Goal: Task Accomplishment & Management: Manage account settings

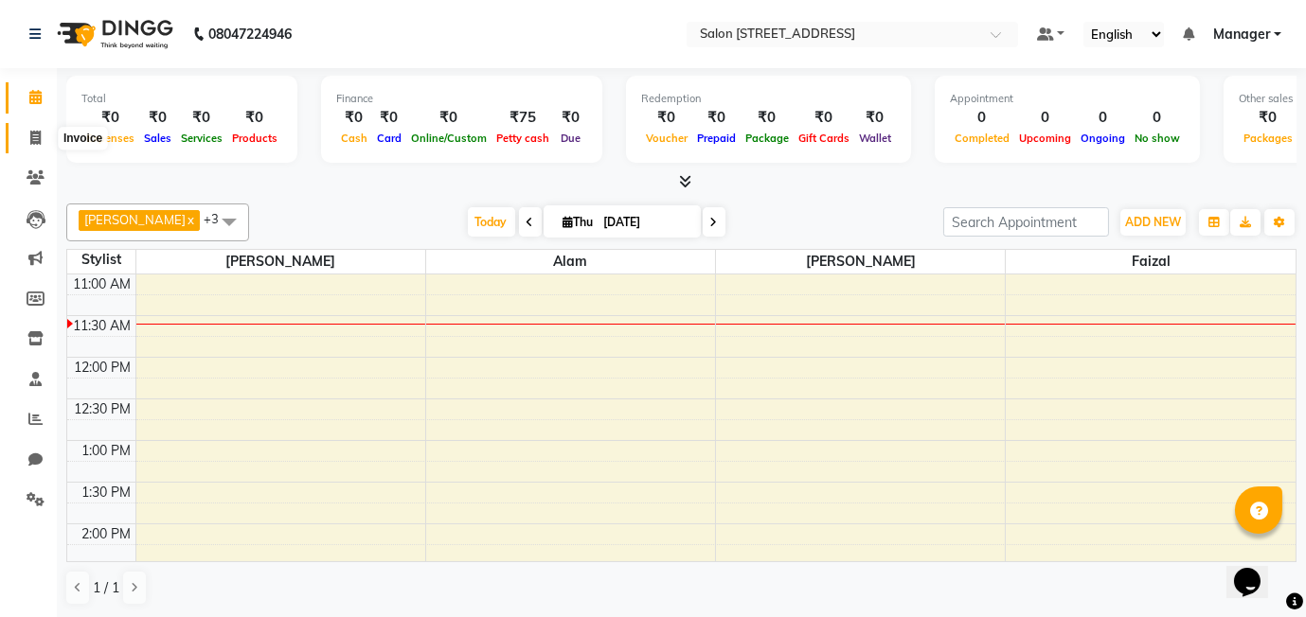
click at [30, 134] on icon at bounding box center [35, 138] width 10 height 14
select select "8448"
select select "service"
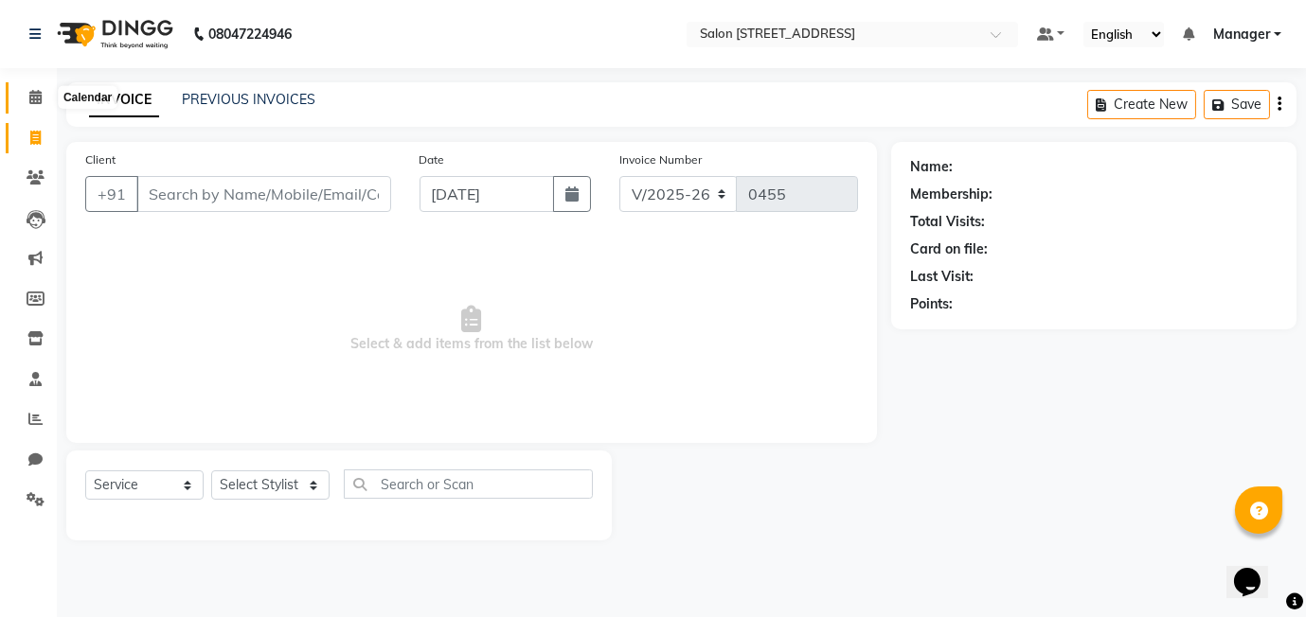
click at [27, 98] on span at bounding box center [35, 98] width 33 height 22
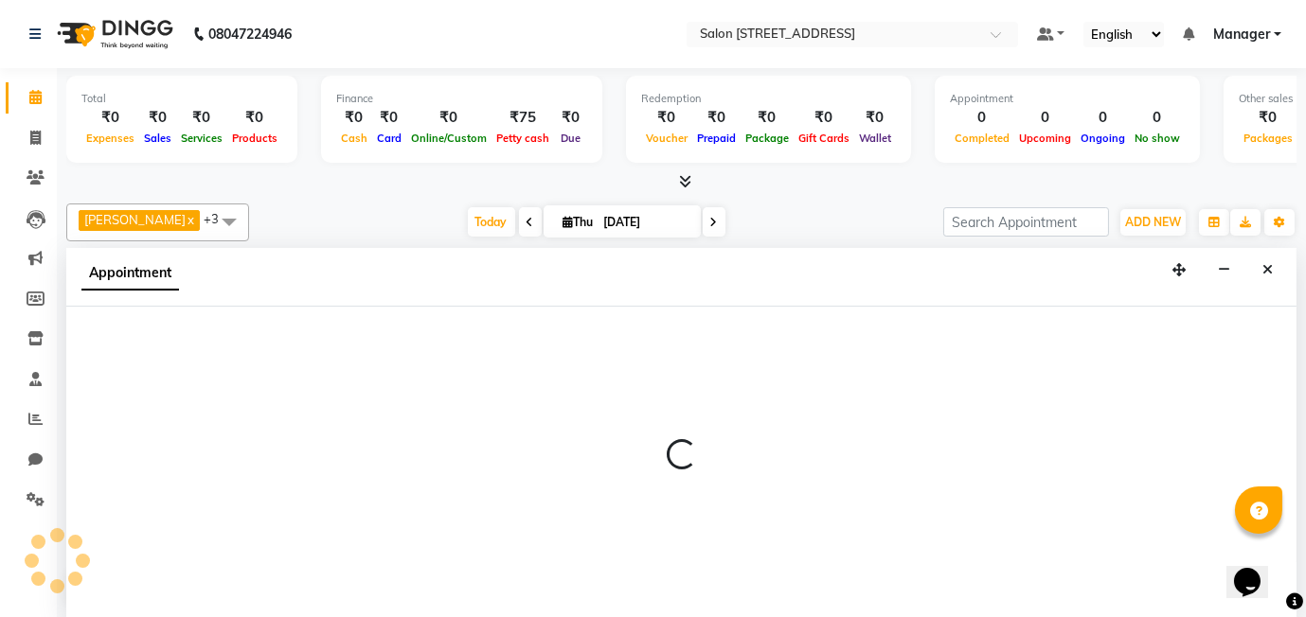
scroll to position [1, 0]
select select "84438"
select select "555"
select select "tentative"
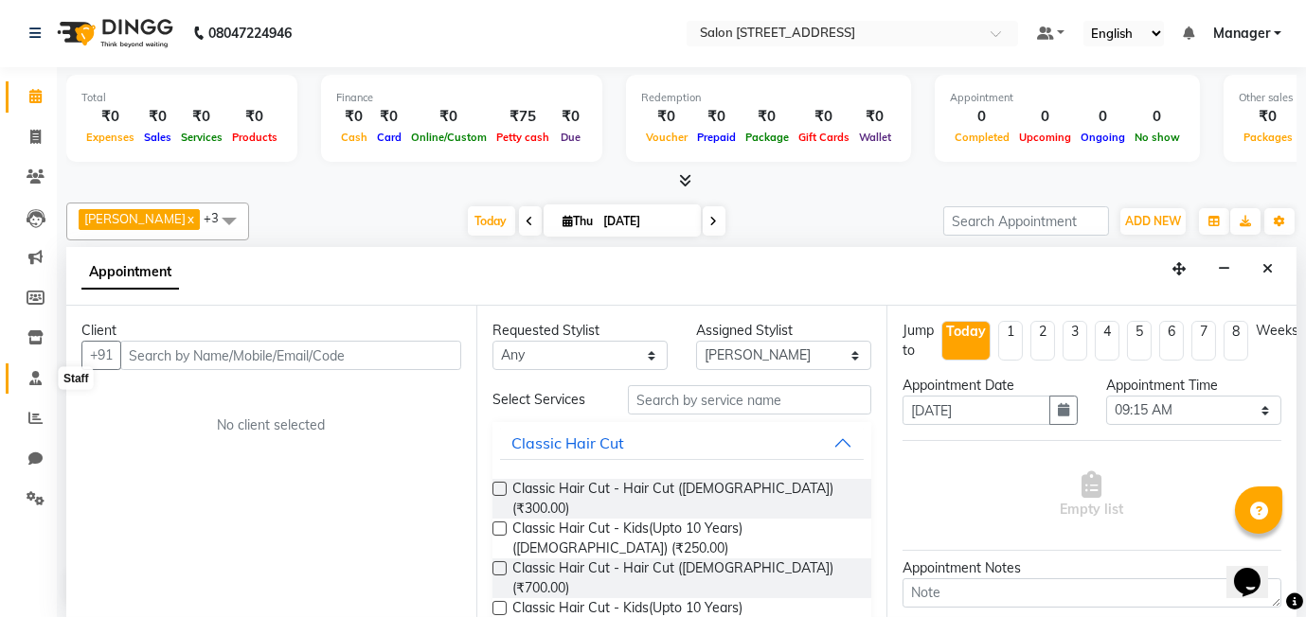
click at [31, 376] on icon at bounding box center [35, 378] width 12 height 14
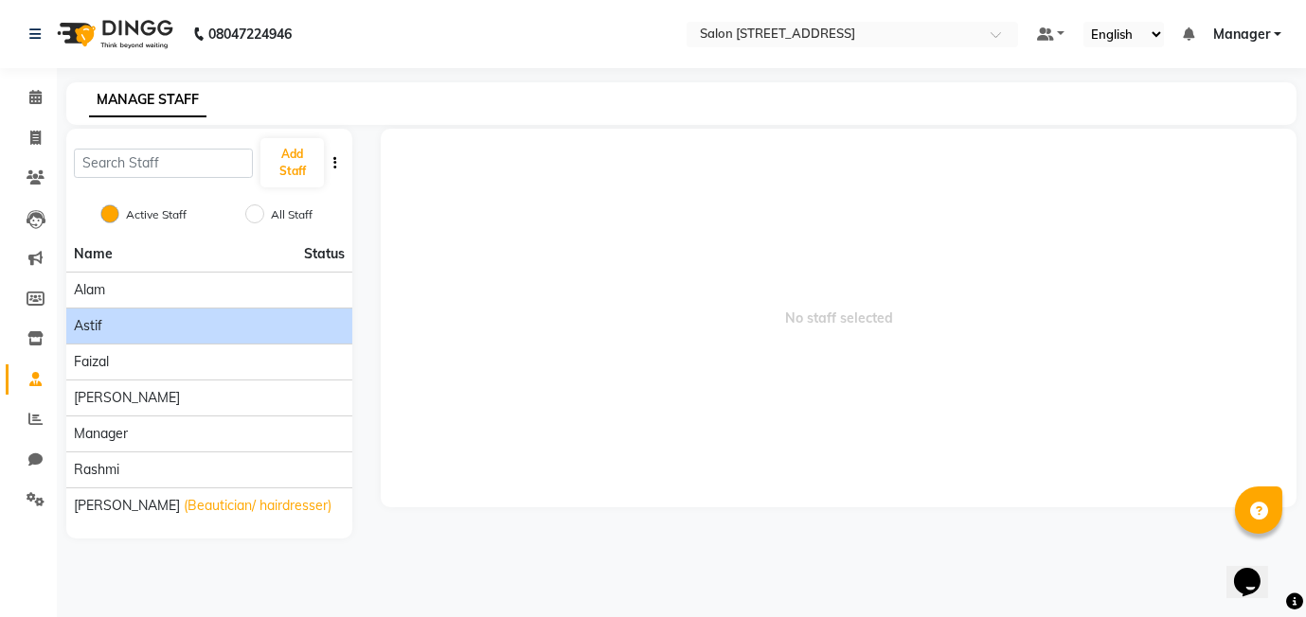
click at [118, 332] on div "Astif" at bounding box center [209, 326] width 271 height 20
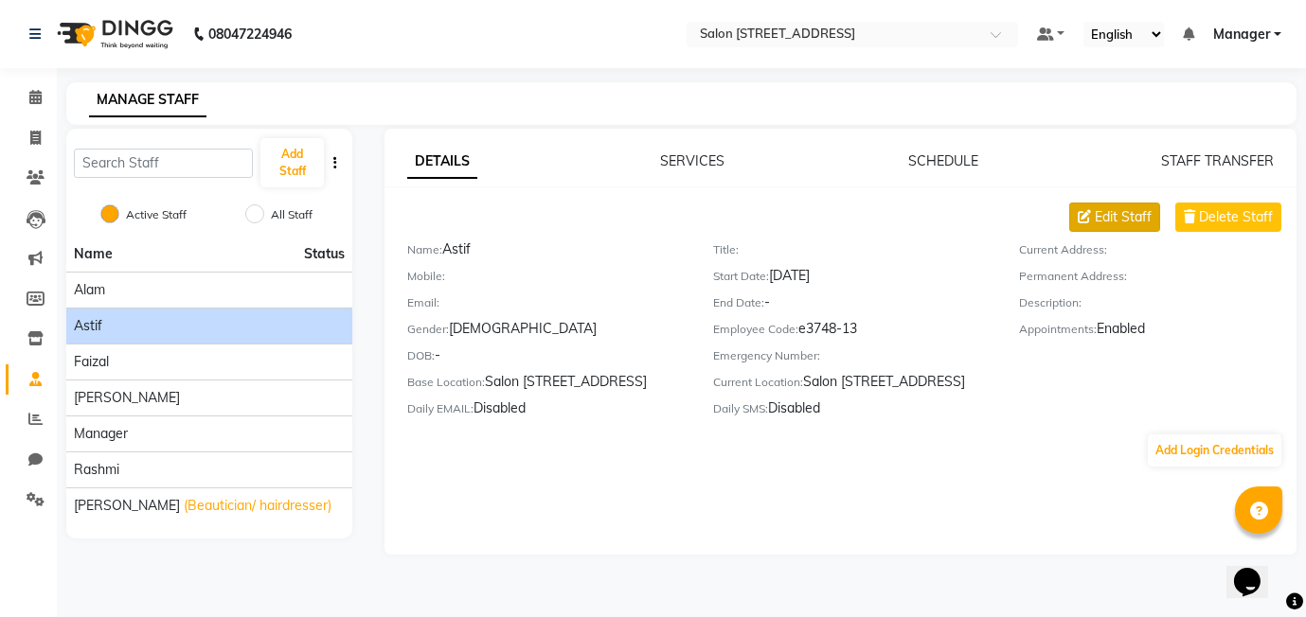
click at [1127, 208] on span "Edit Staff" at bounding box center [1123, 217] width 57 height 20
select select "male"
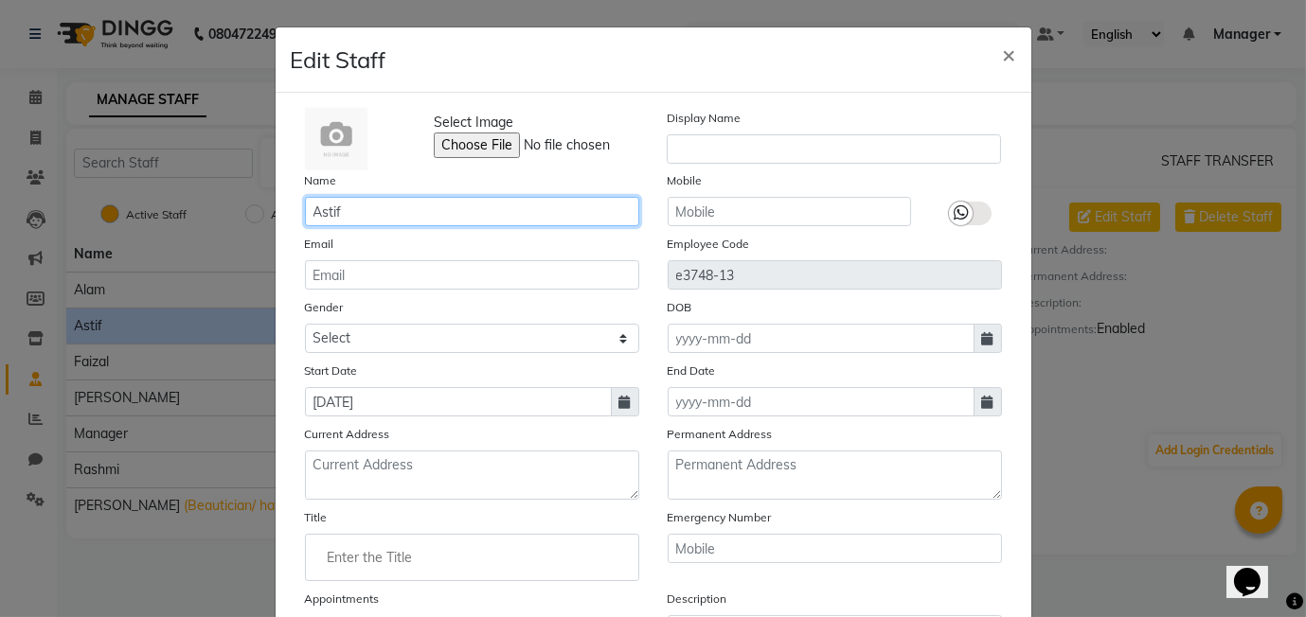
click at [372, 211] on input "Astif" at bounding box center [472, 211] width 334 height 29
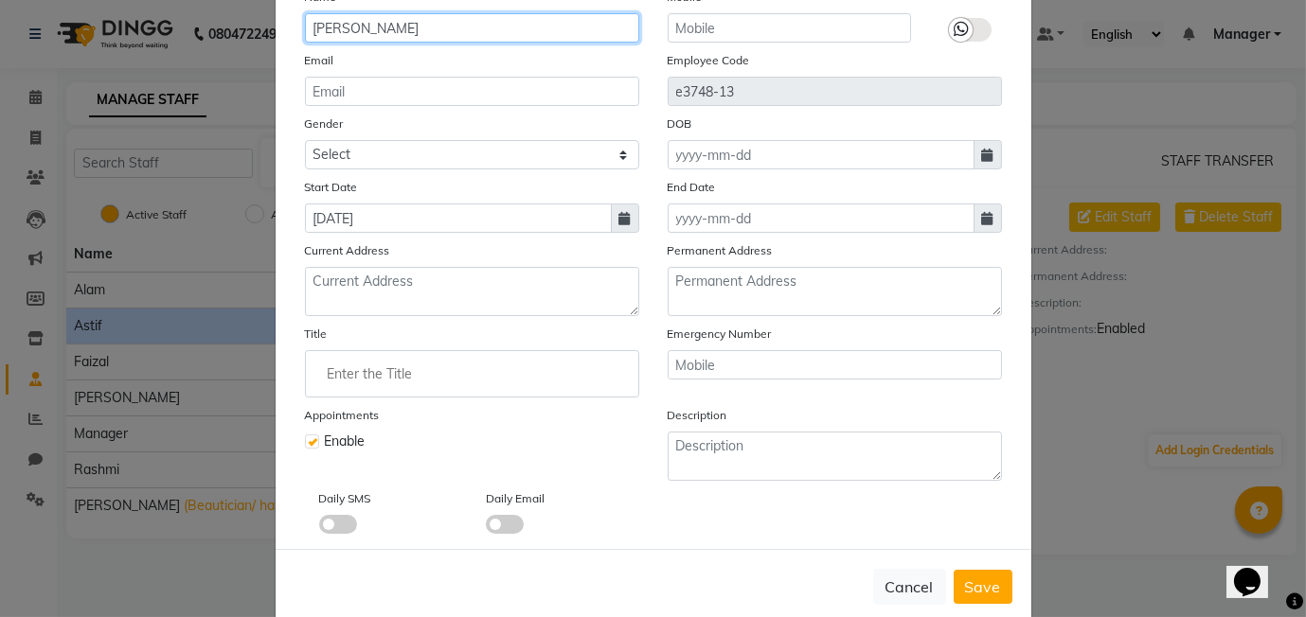
scroll to position [186, 0]
type input "Aarif"
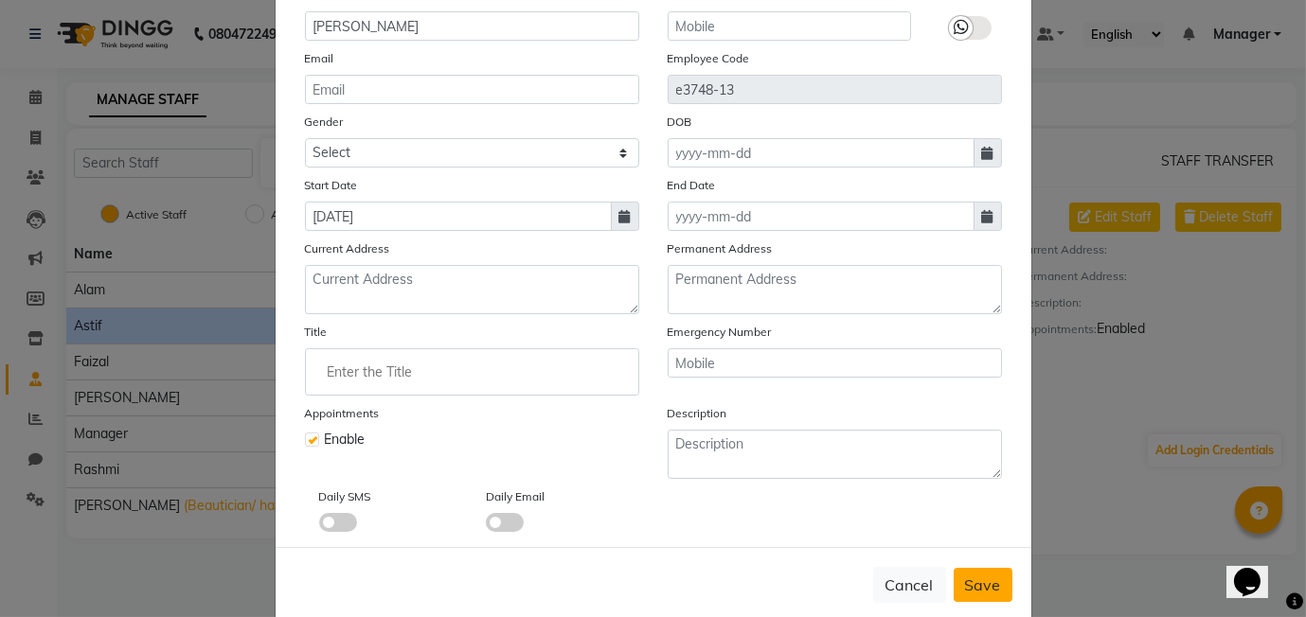
click at [1002, 582] on button "Save" at bounding box center [982, 585] width 59 height 34
select select
checkbox input "false"
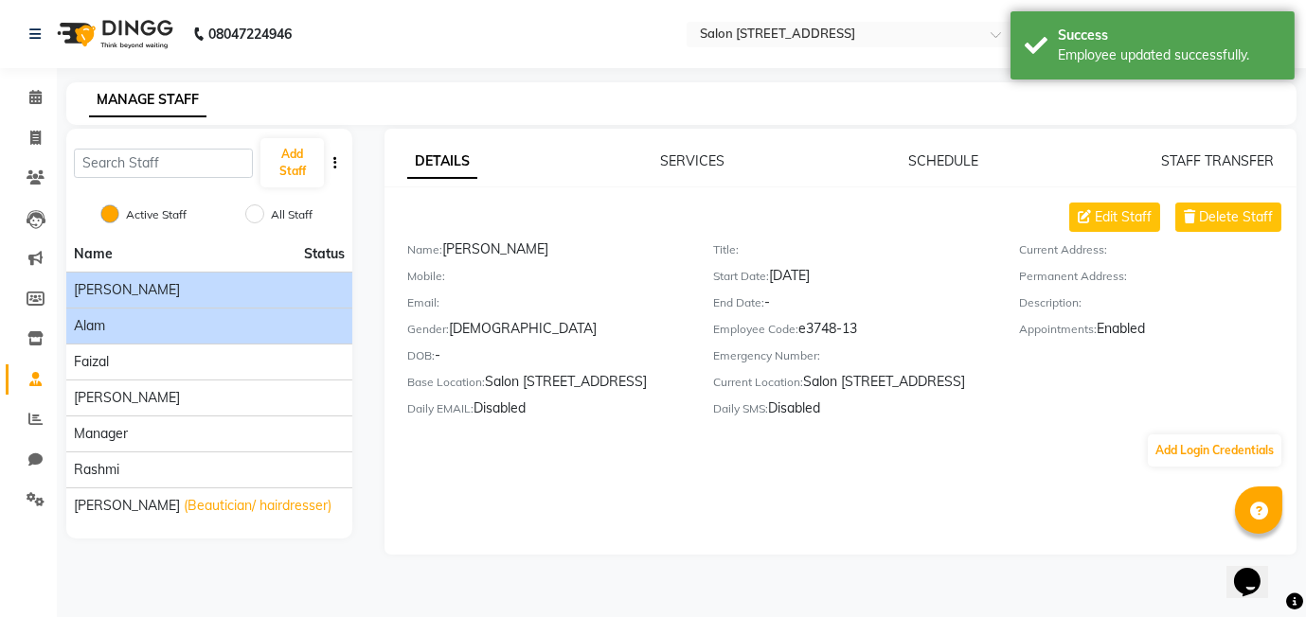
click at [228, 326] on div "Alam" at bounding box center [209, 326] width 271 height 20
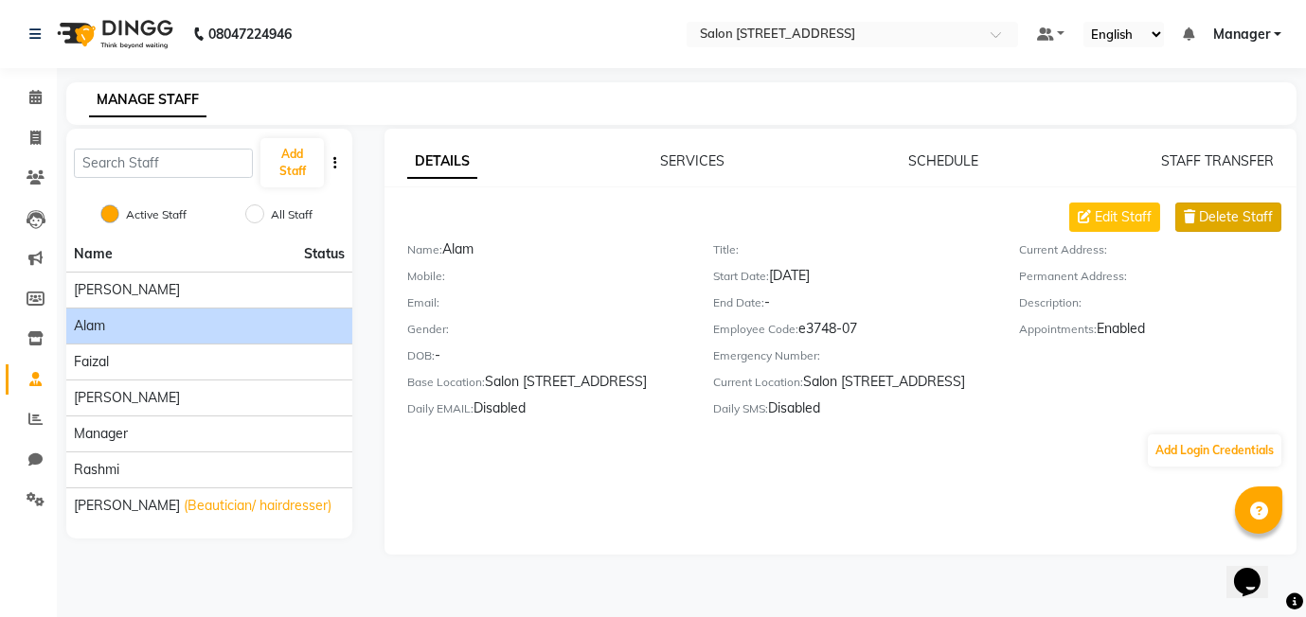
click at [1262, 216] on span "Delete Staff" at bounding box center [1236, 217] width 74 height 20
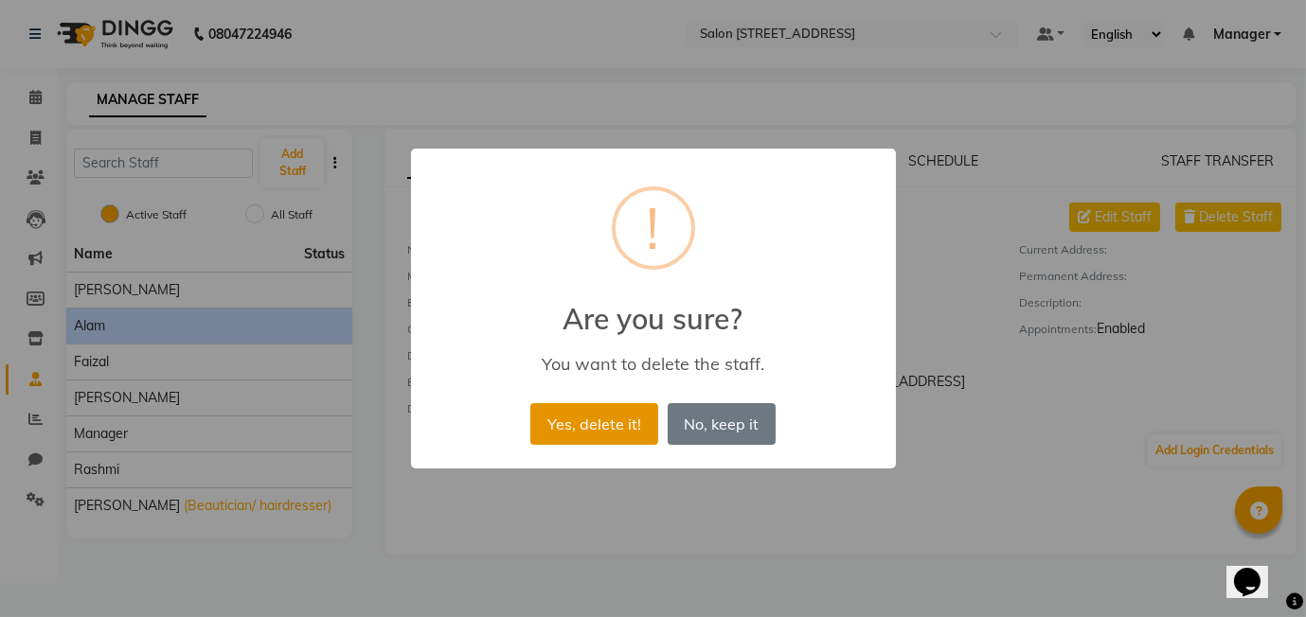
click at [582, 431] on button "Yes, delete it!" at bounding box center [593, 424] width 127 height 42
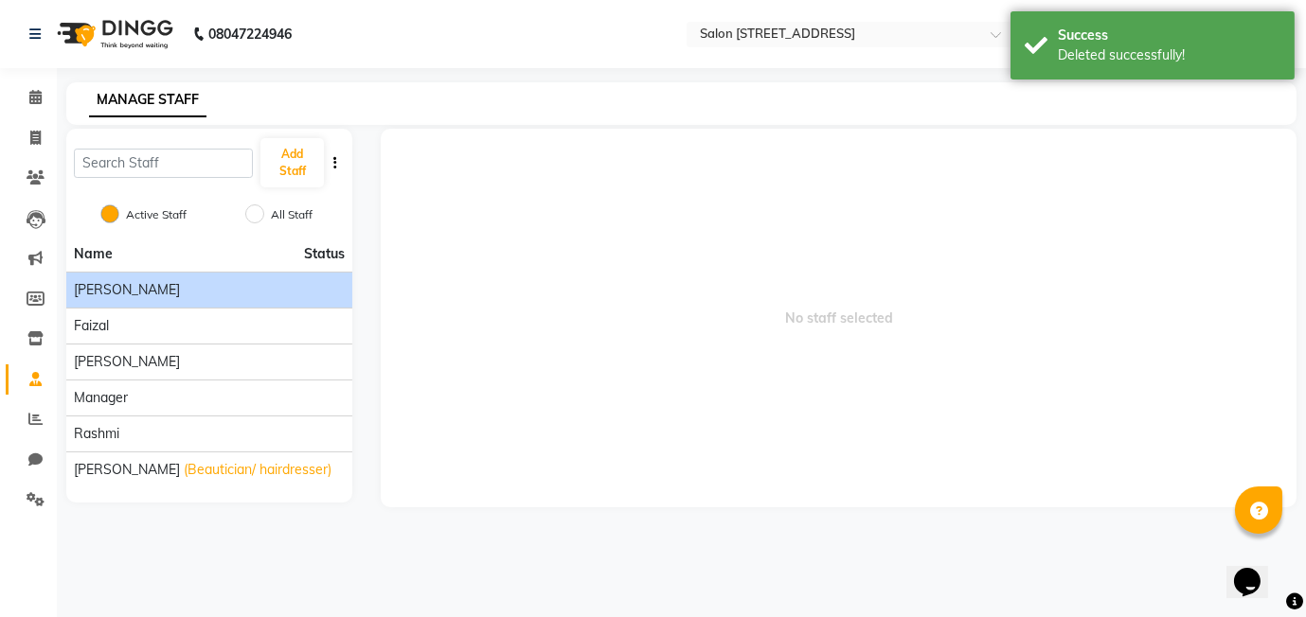
click at [223, 289] on div "Aarif" at bounding box center [209, 290] width 271 height 20
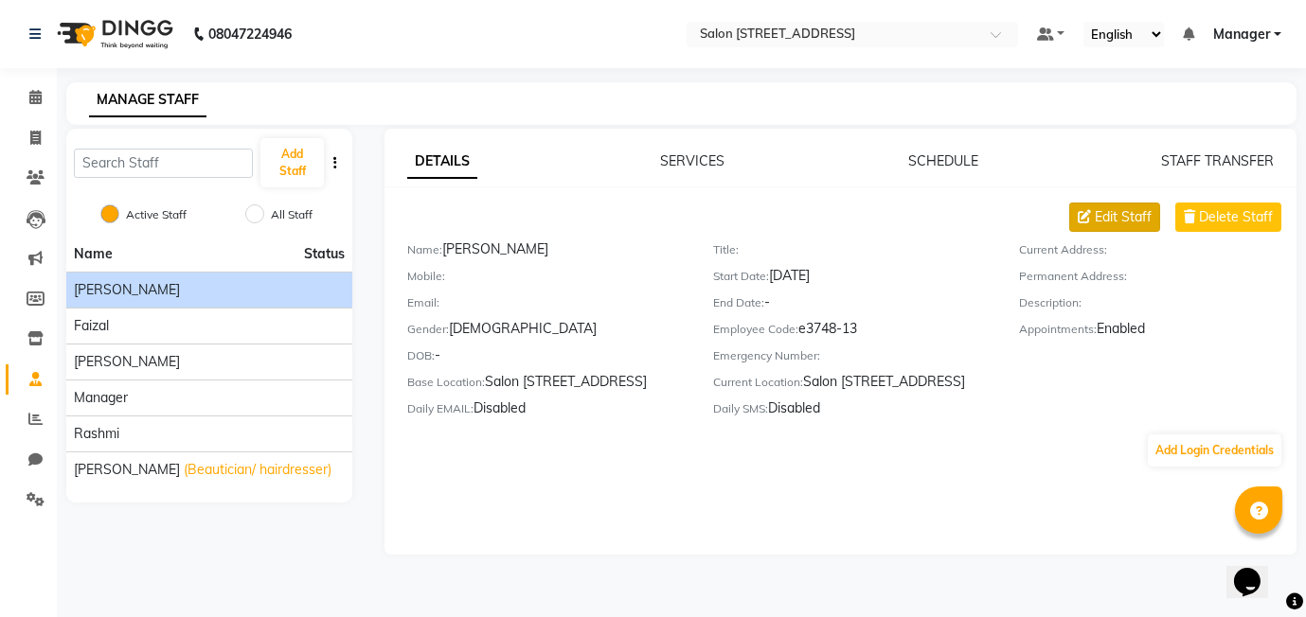
click at [1095, 209] on span "Edit Staff" at bounding box center [1123, 217] width 57 height 20
select select "male"
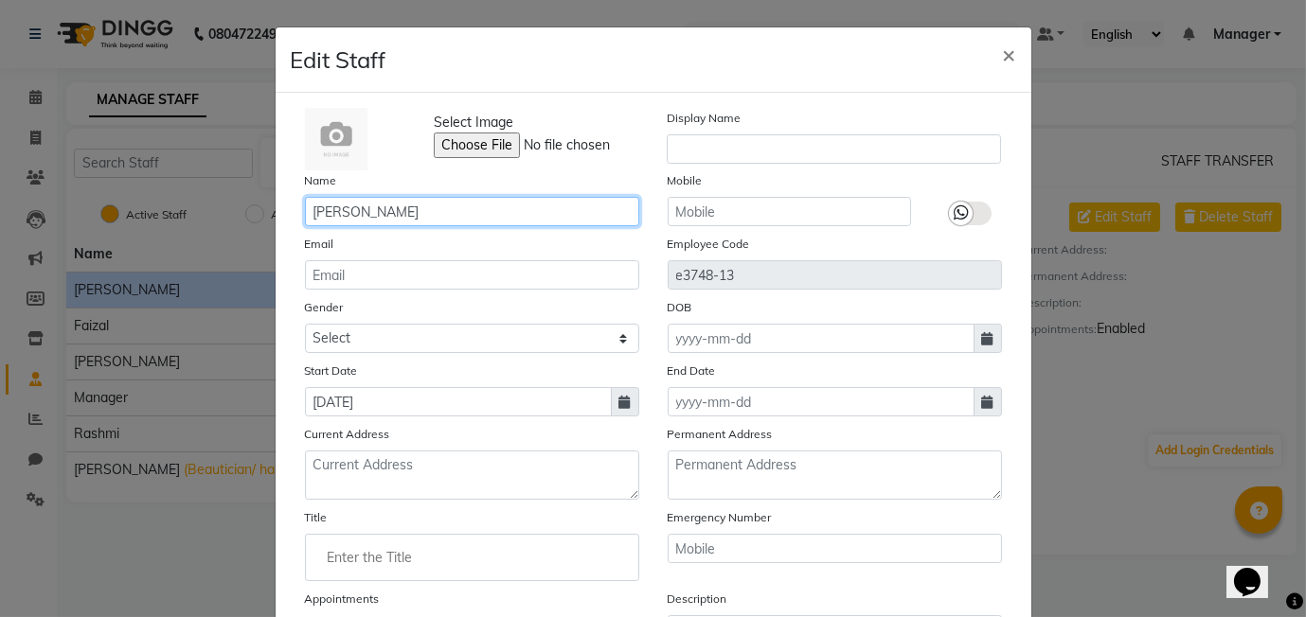
click at [400, 215] on input "Aarif" at bounding box center [472, 211] width 334 height 29
type input "Aasif"
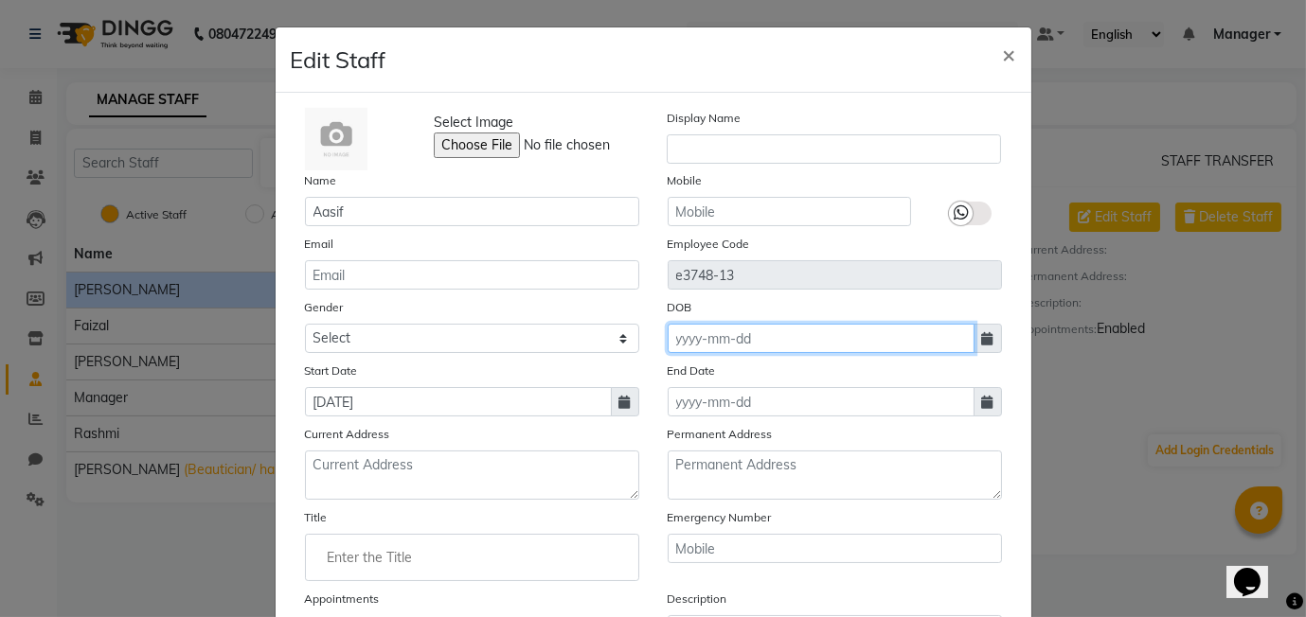
click at [779, 335] on input at bounding box center [821, 338] width 307 height 29
select select "9"
select select "2025"
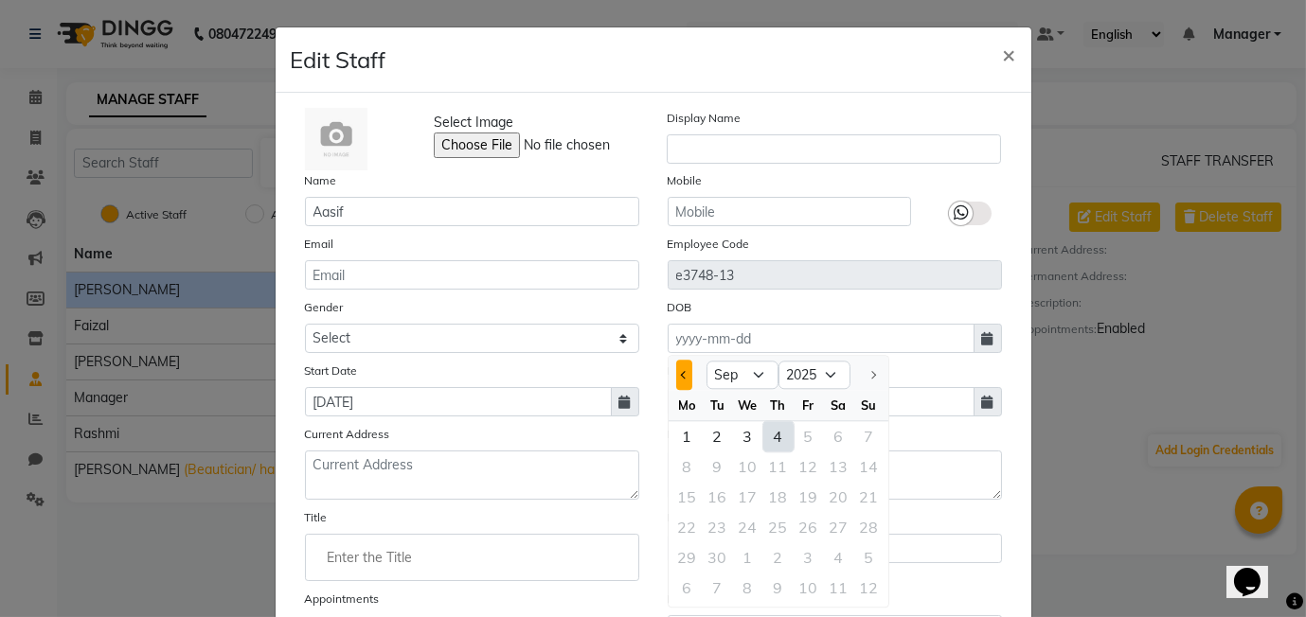
click at [684, 374] on span "Previous month" at bounding box center [684, 375] width 8 height 8
click at [673, 372] on div at bounding box center [687, 375] width 38 height 30
click at [684, 374] on span "Previous month" at bounding box center [684, 375] width 8 height 8
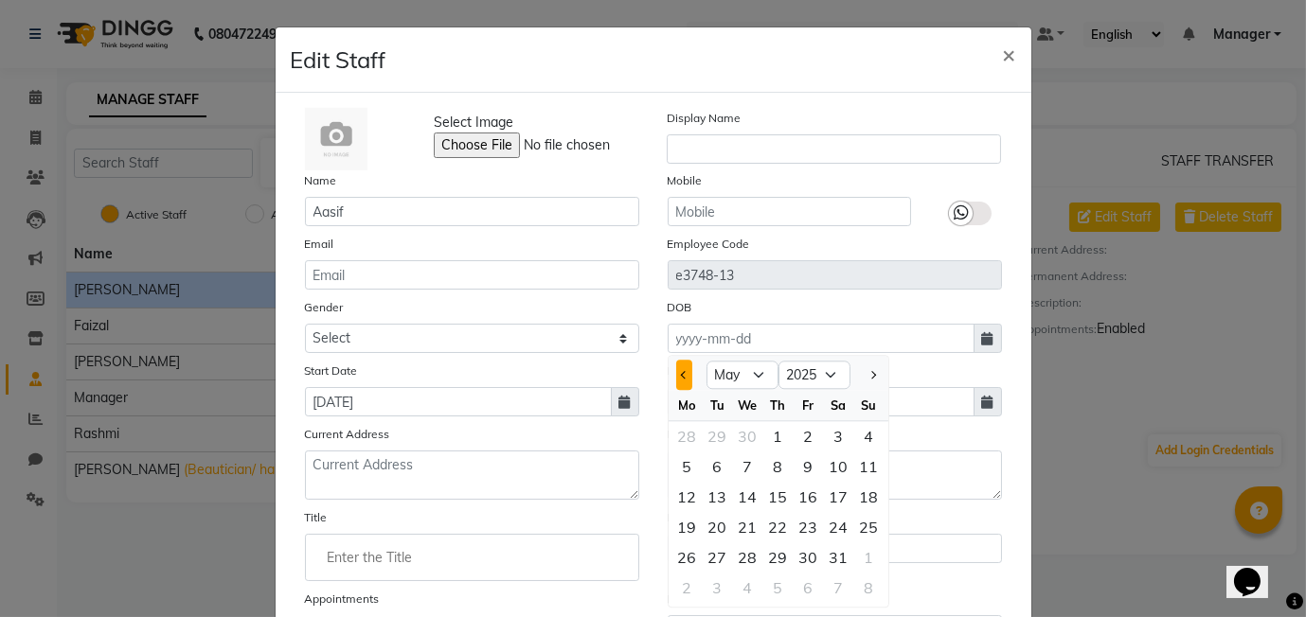
click at [684, 374] on span "Previous month" at bounding box center [684, 375] width 8 height 8
select select "1"
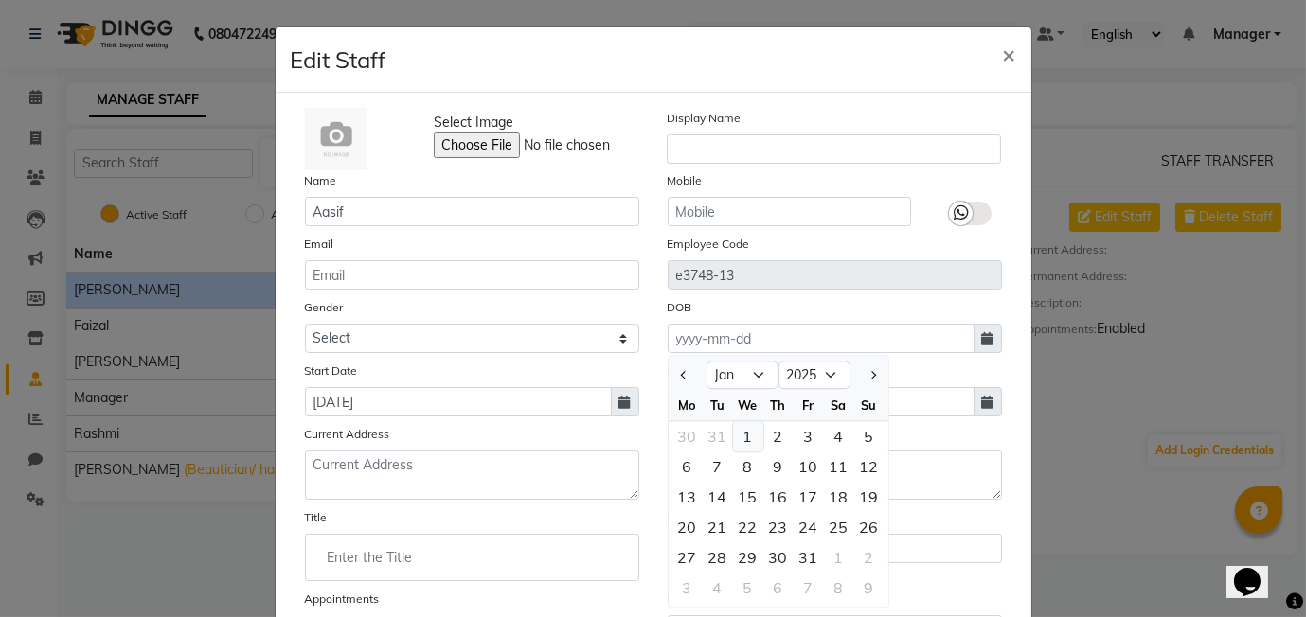
click at [753, 440] on div "1" at bounding box center [748, 436] width 30 height 30
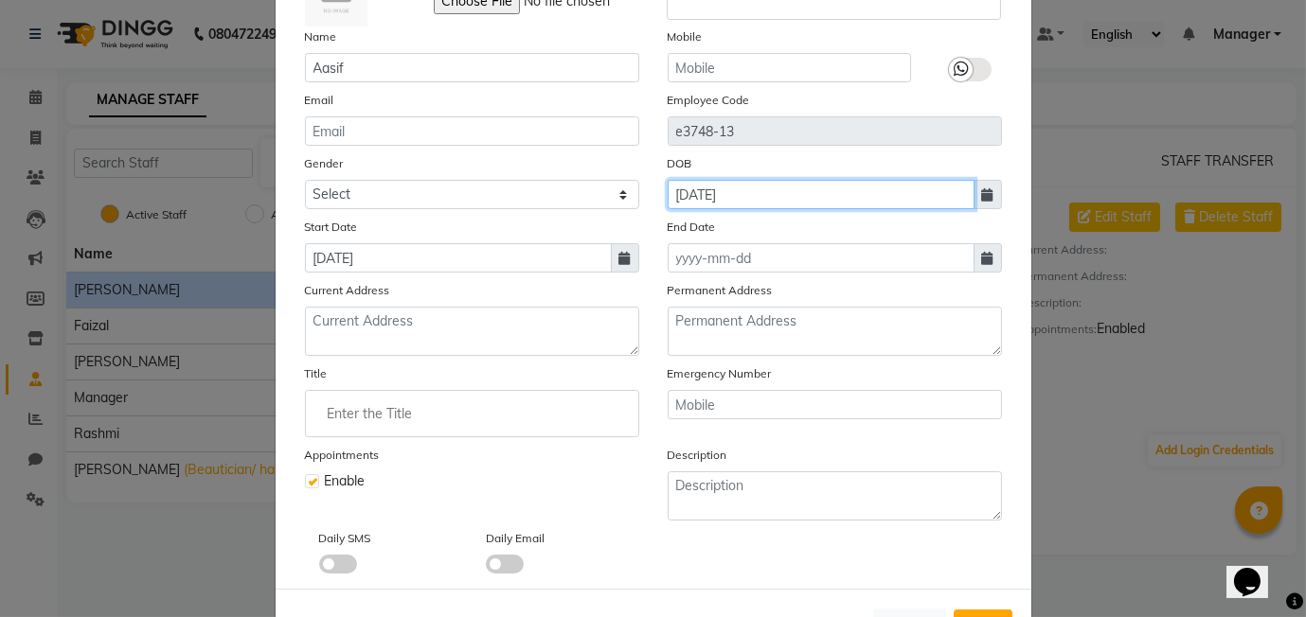
scroll to position [149, 0]
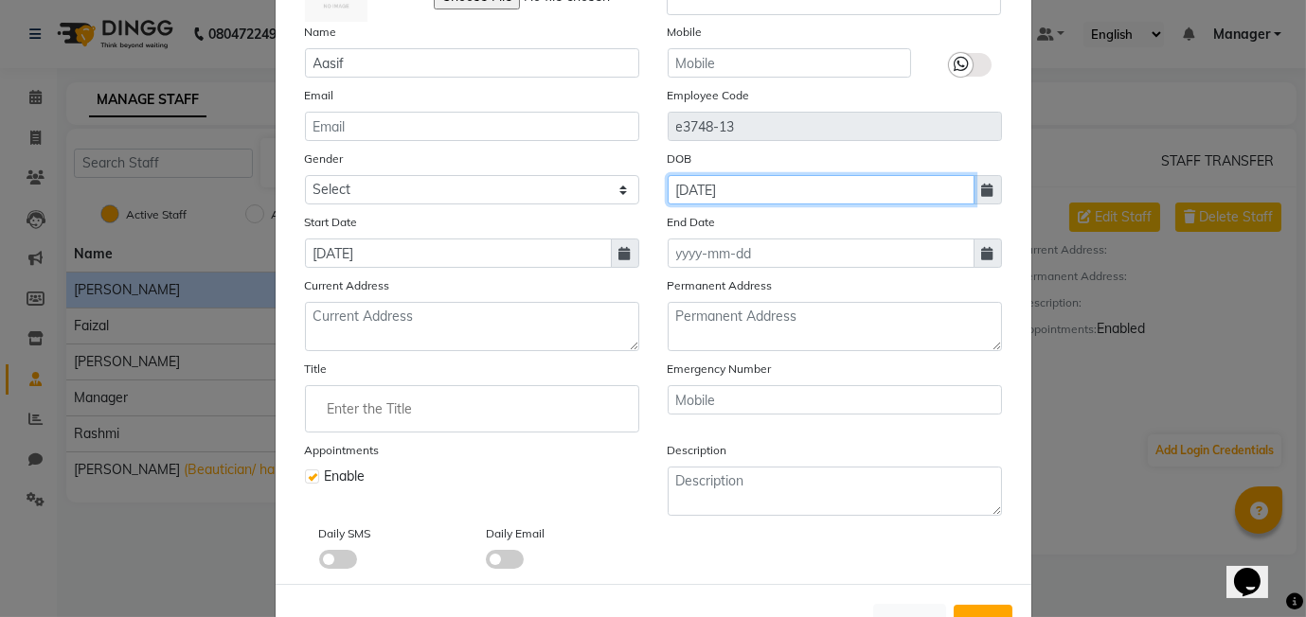
type input "01-01-1999"
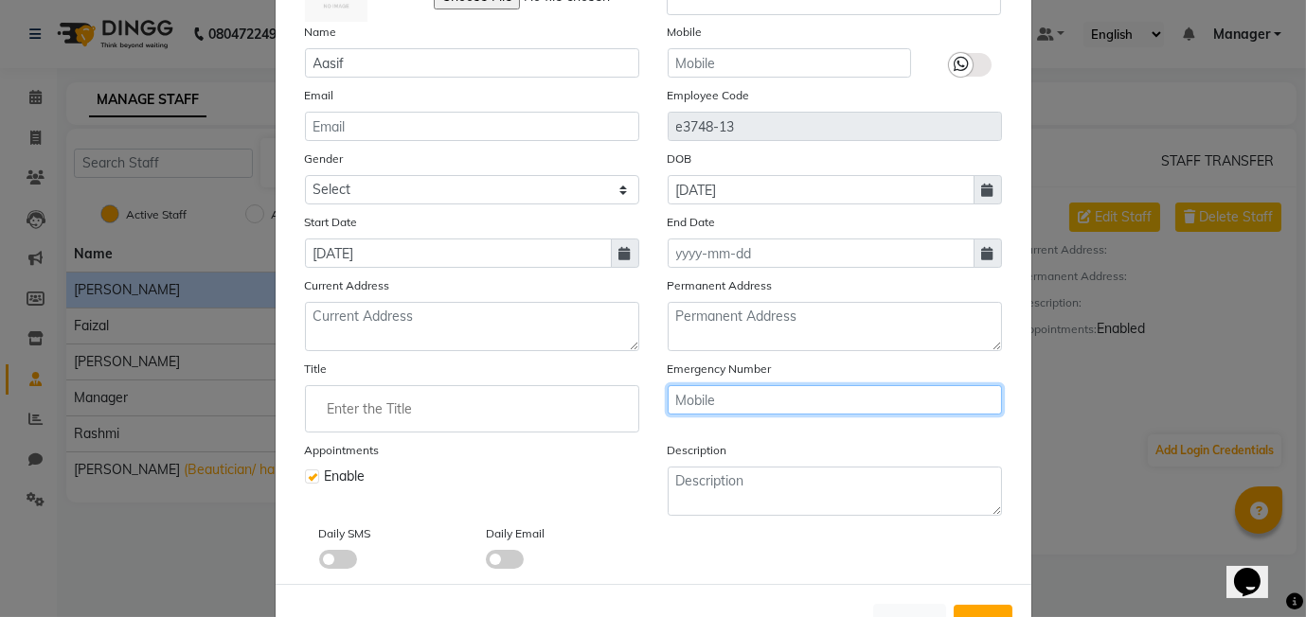
click at [733, 395] on input "text" at bounding box center [835, 399] width 334 height 29
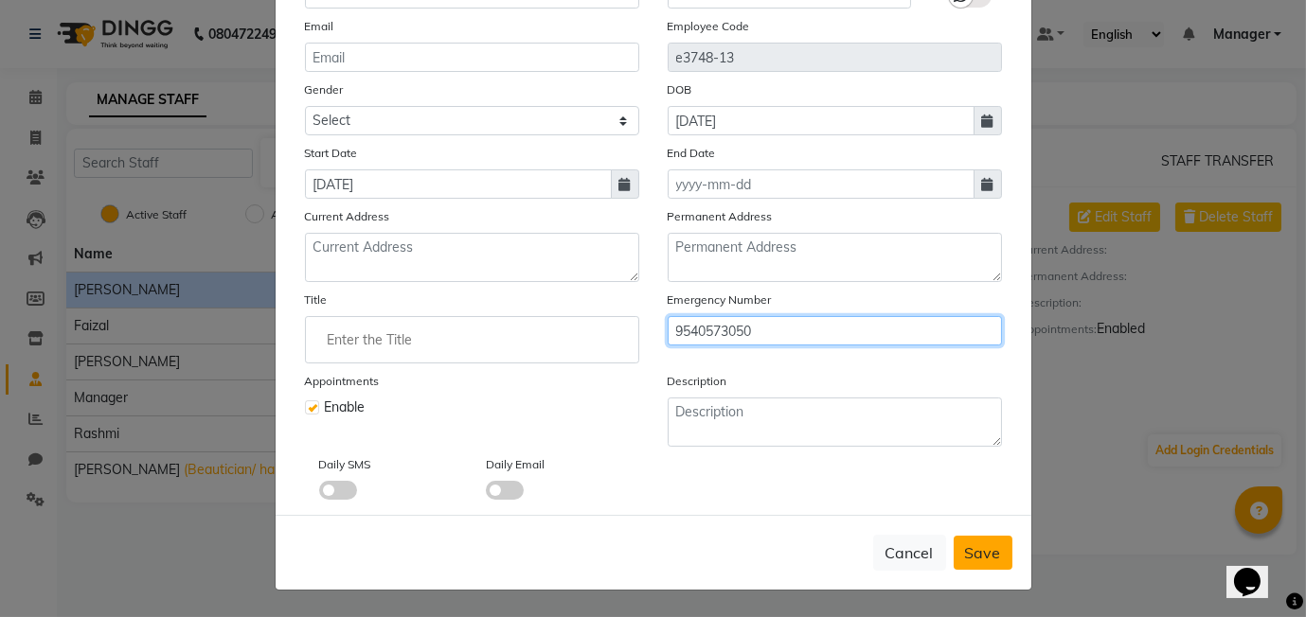
type input "9540573050"
click at [971, 544] on span "Save" at bounding box center [983, 552] width 36 height 19
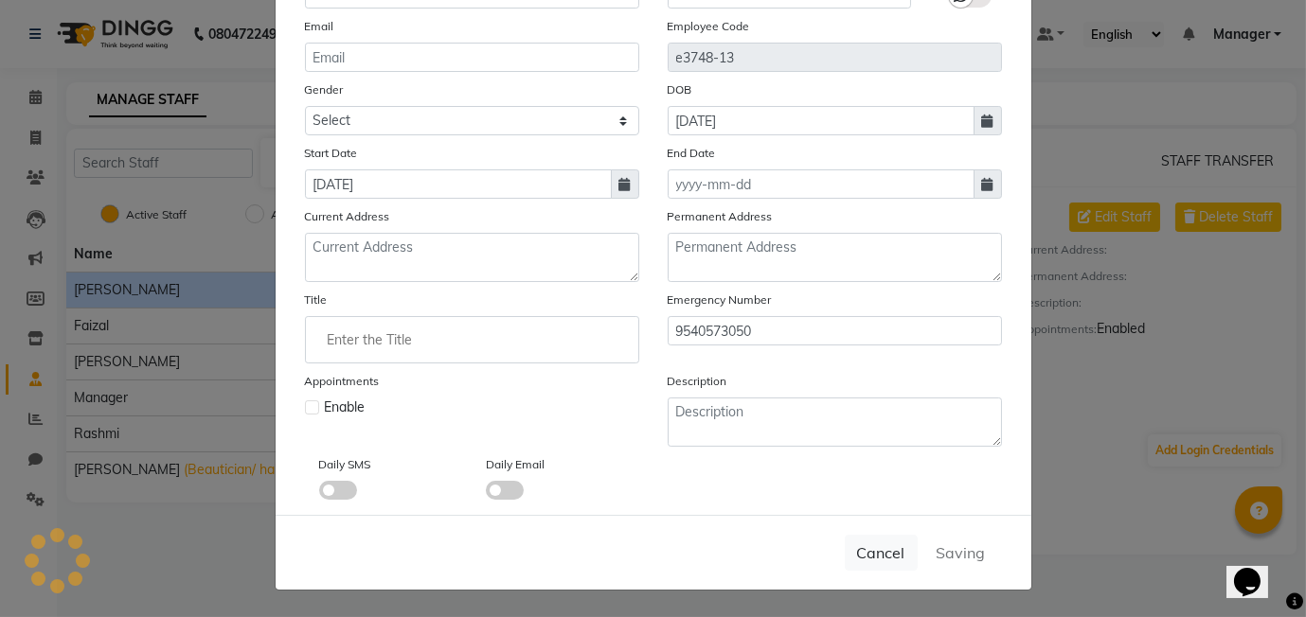
select select
checkbox input "false"
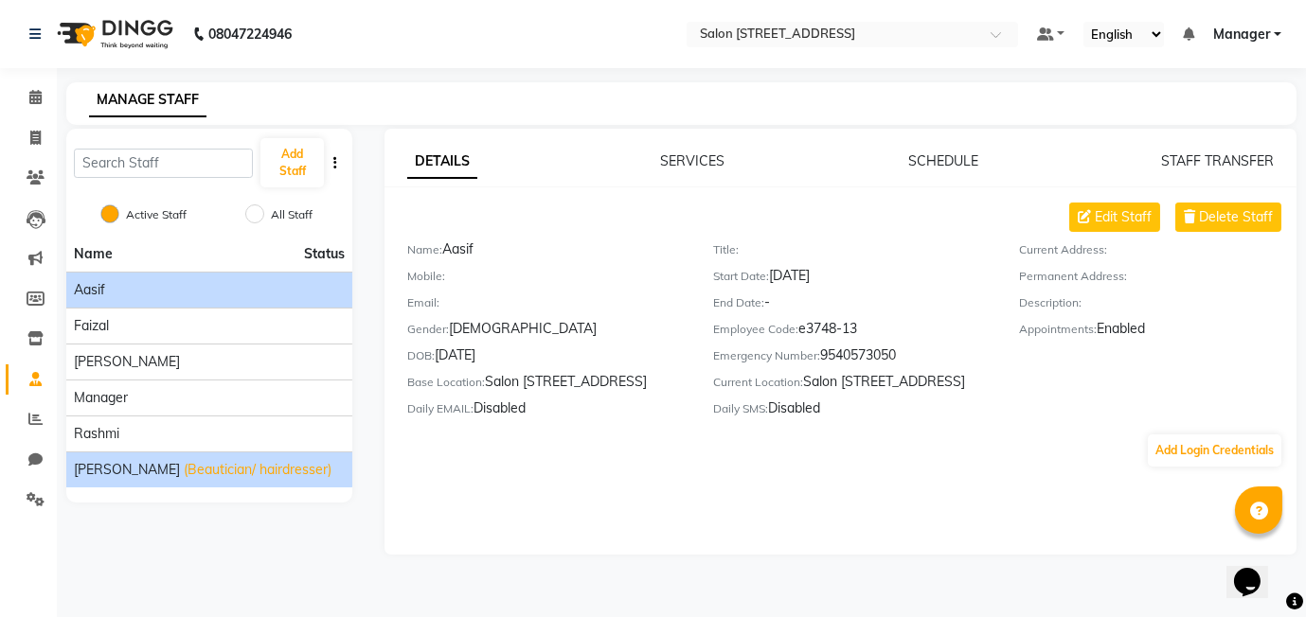
click at [226, 470] on span "(Beautician/ hairdresser)" at bounding box center [258, 470] width 148 height 20
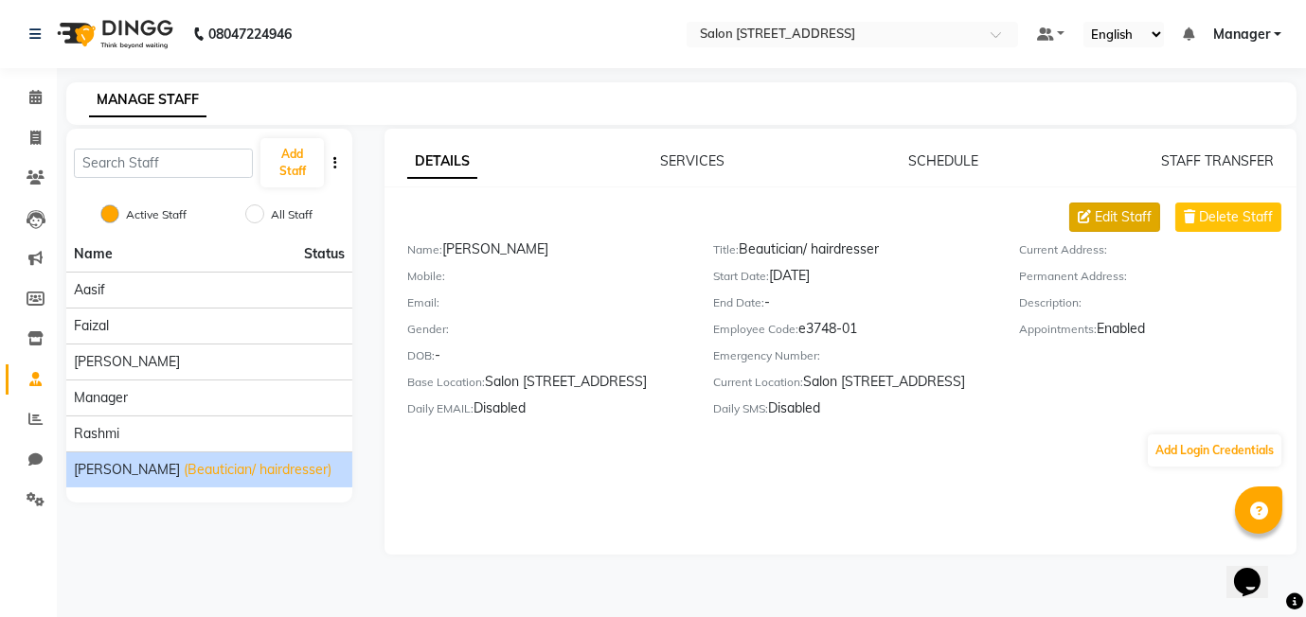
click at [1131, 220] on span "Edit Staff" at bounding box center [1123, 217] width 57 height 20
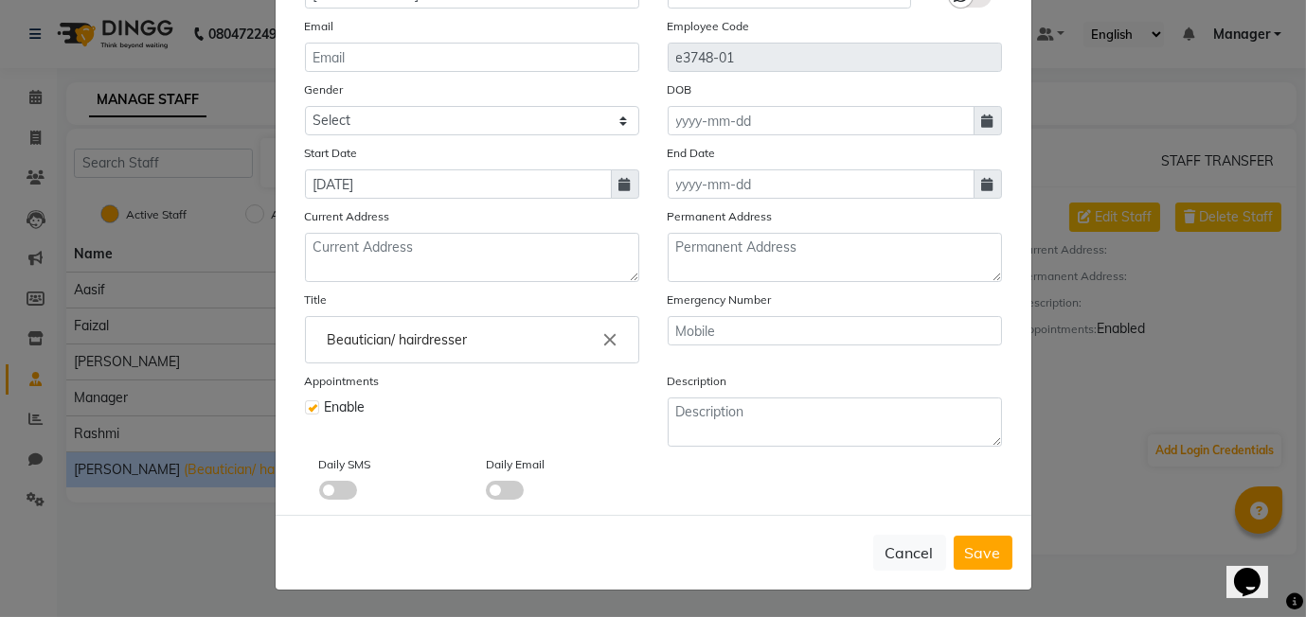
click at [515, 336] on input "Beautician/ hairdresser" at bounding box center [471, 340] width 317 height 38
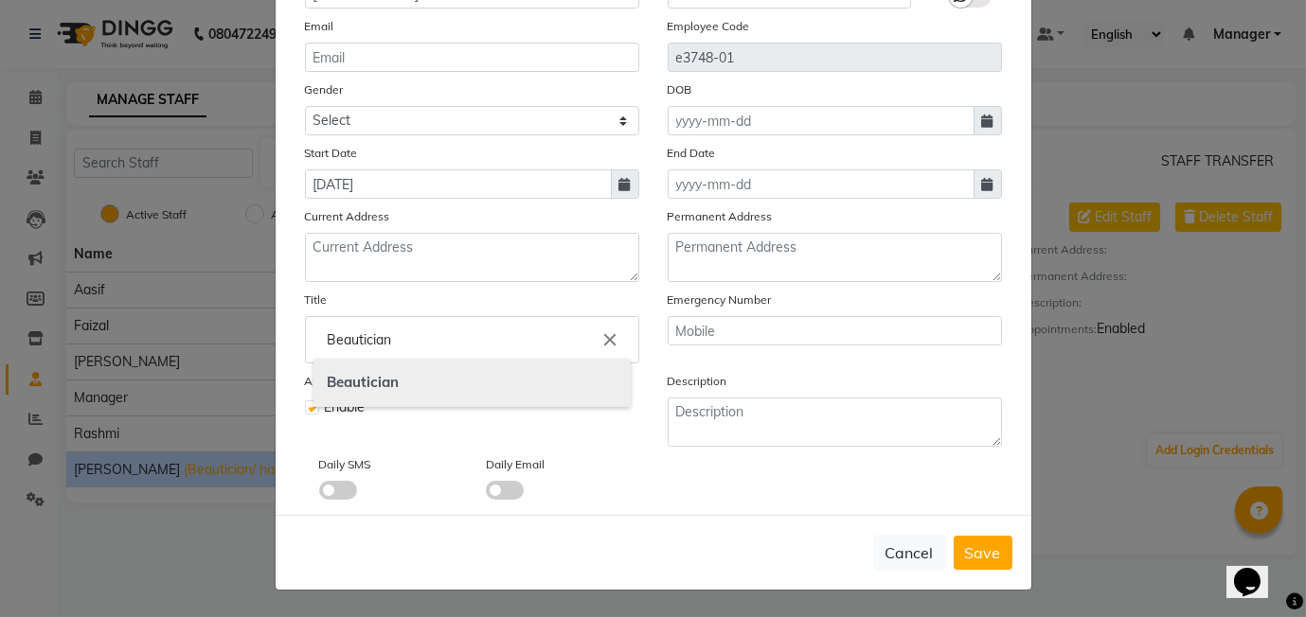
type input "Beautician"
click at [507, 382] on link "Beautician" at bounding box center [471, 383] width 317 height 48
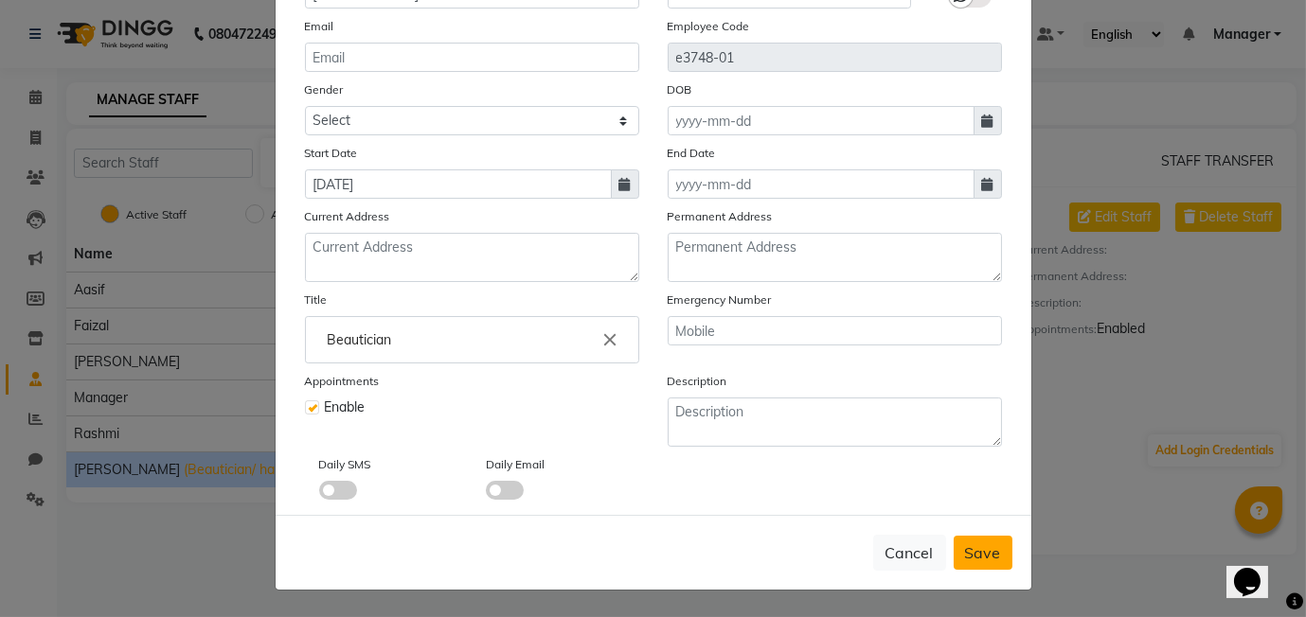
click at [987, 552] on span "Save" at bounding box center [983, 552] width 36 height 19
checkbox input "false"
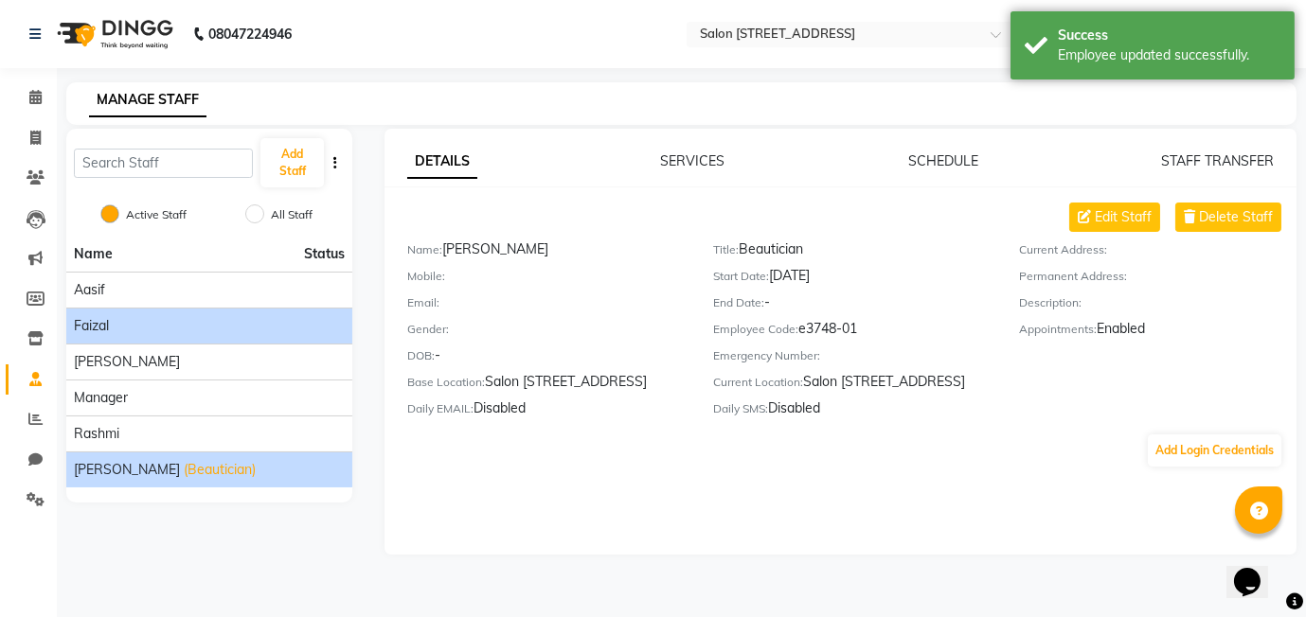
click at [139, 323] on div "faizal" at bounding box center [209, 326] width 271 height 20
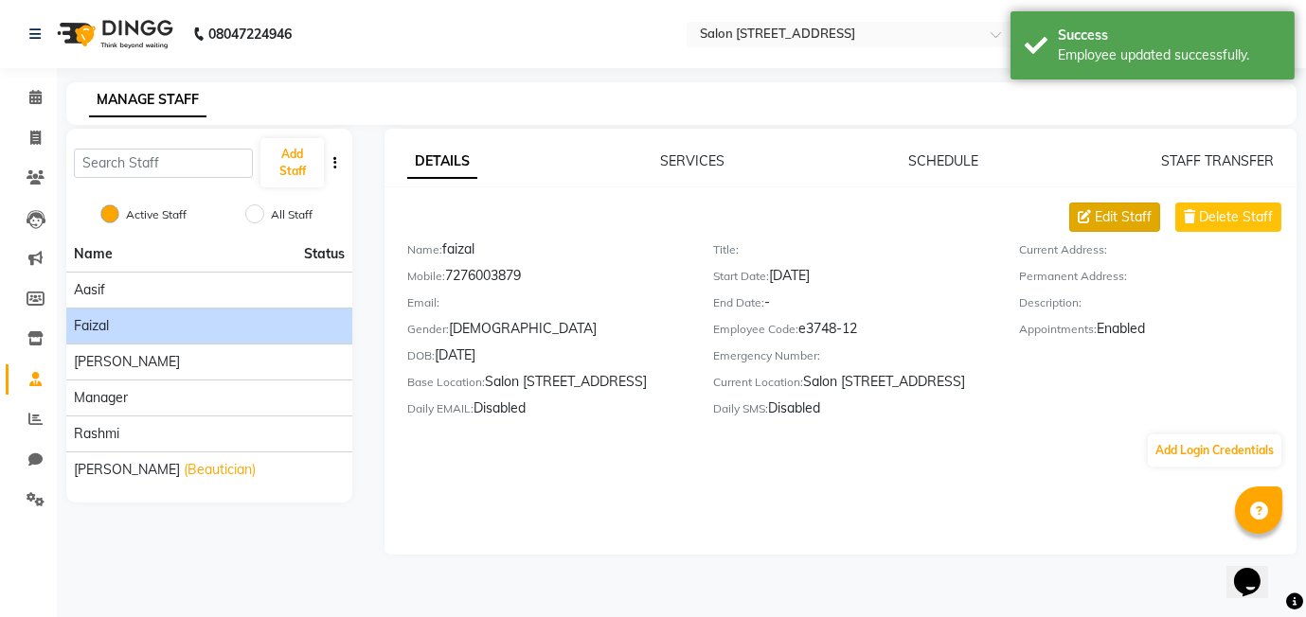
click at [1094, 223] on button "Edit Staff" at bounding box center [1114, 217] width 91 height 29
select select "male"
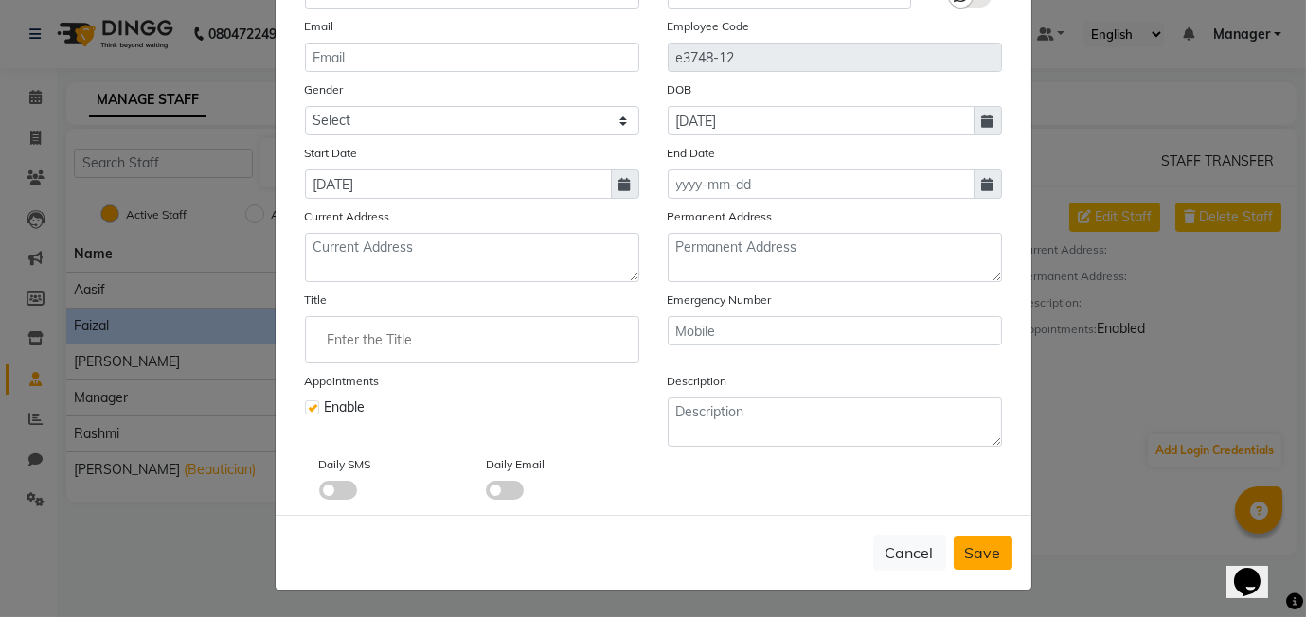
click at [997, 556] on span "Save" at bounding box center [983, 552] width 36 height 19
select select
checkbox input "false"
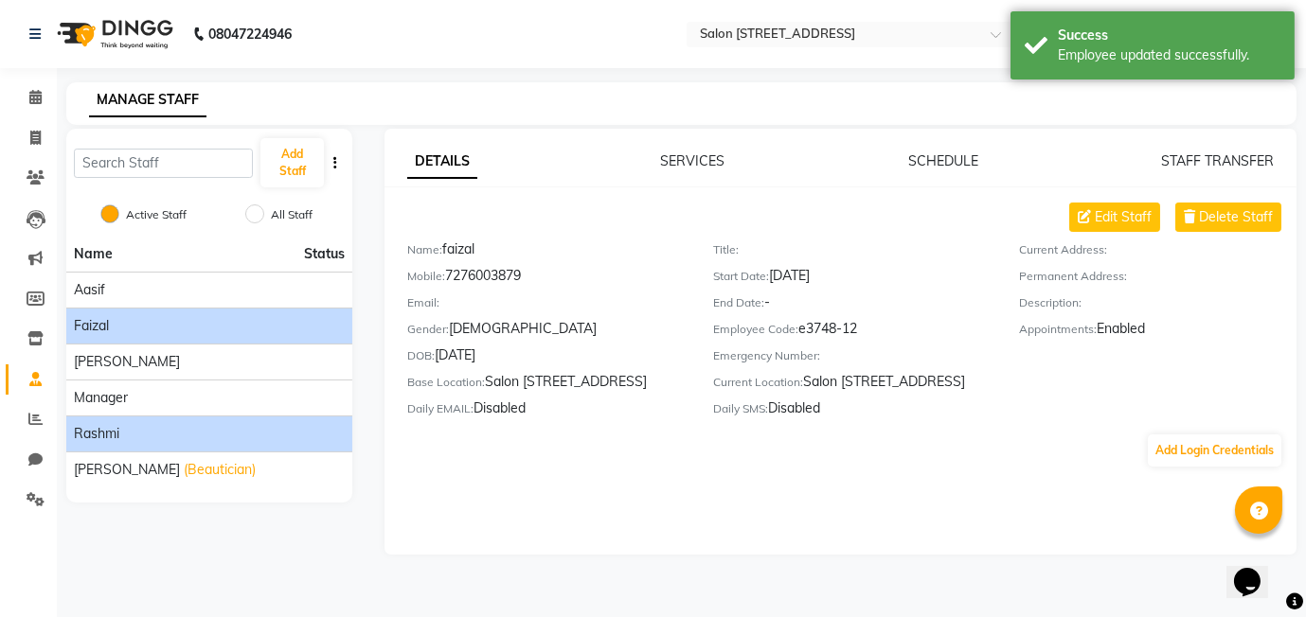
click at [178, 432] on div "Rashmi" at bounding box center [209, 434] width 271 height 20
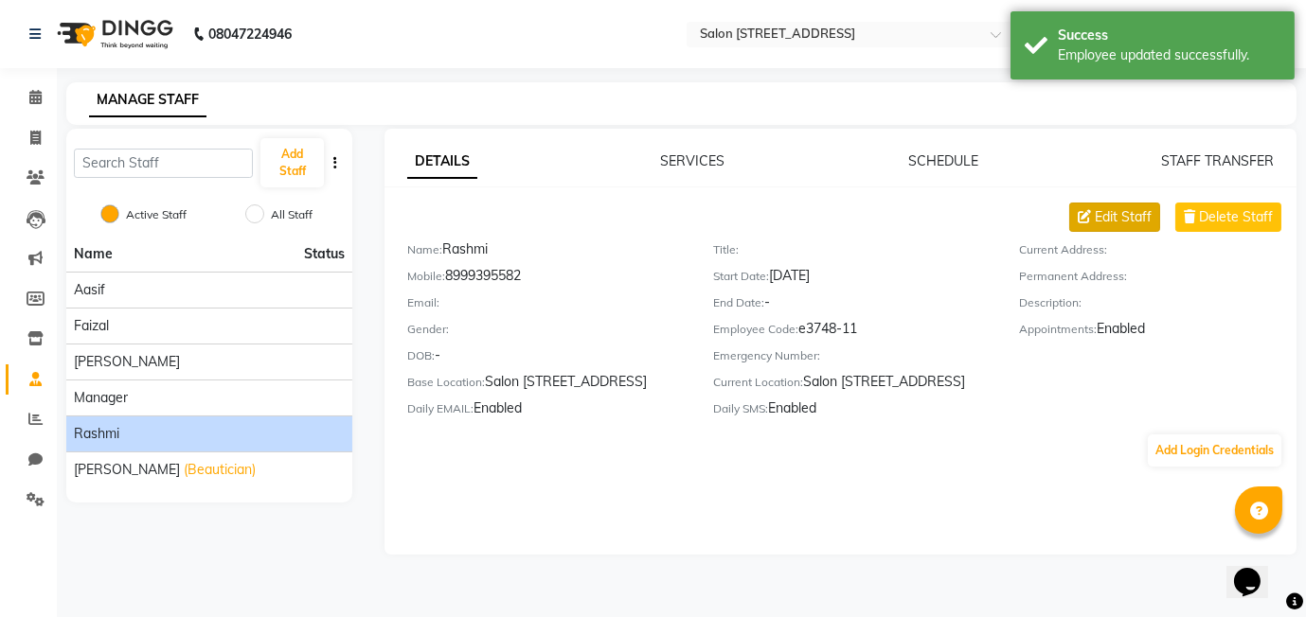
click at [1118, 227] on button "Edit Staff" at bounding box center [1114, 217] width 91 height 29
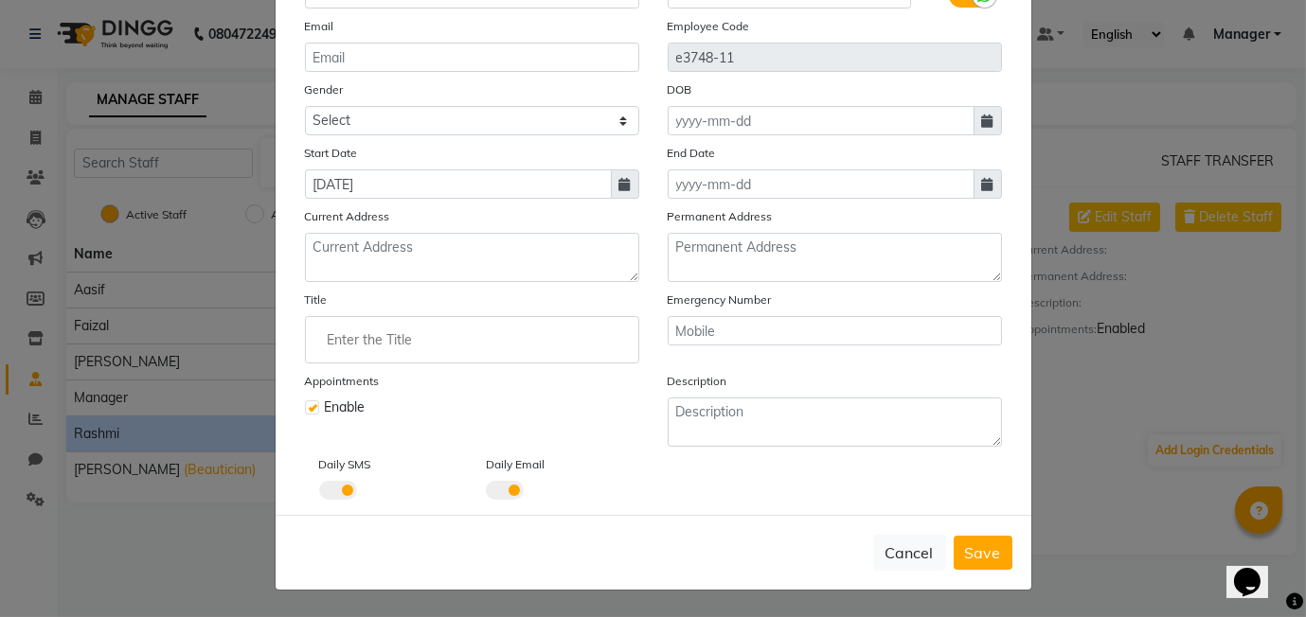
click at [357, 349] on input "Enter the Title" at bounding box center [471, 340] width 317 height 38
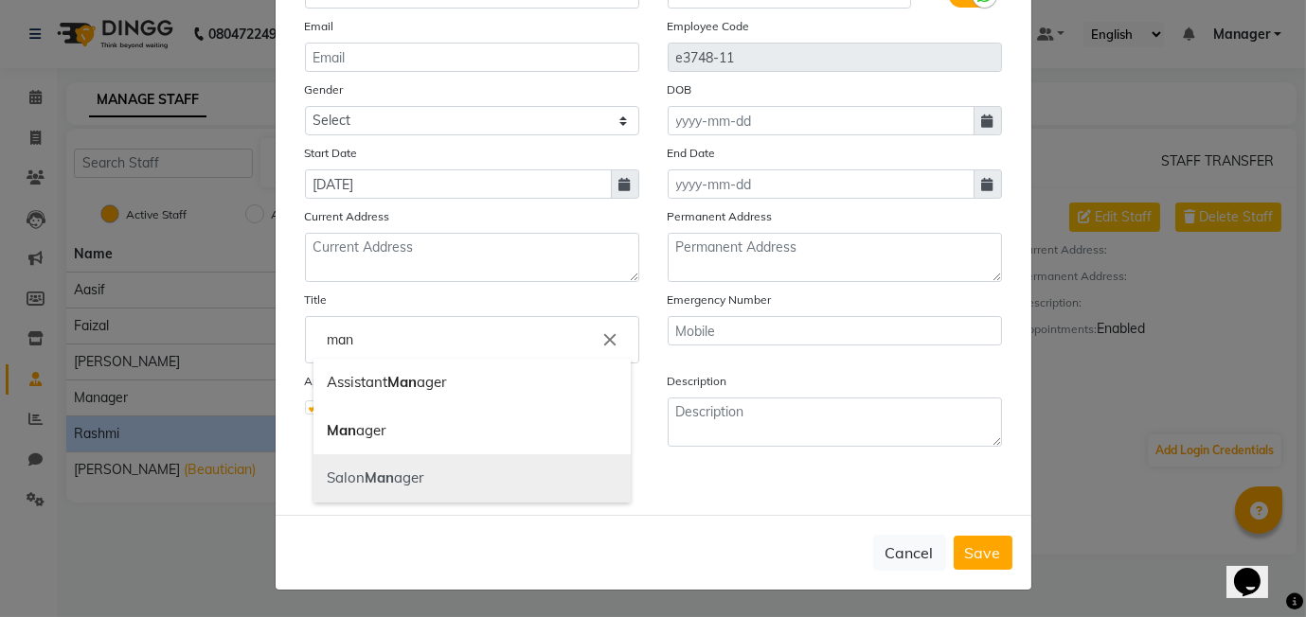
click at [380, 488] on link "Salon Man ager" at bounding box center [471, 478] width 317 height 48
type input "Salon Manager"
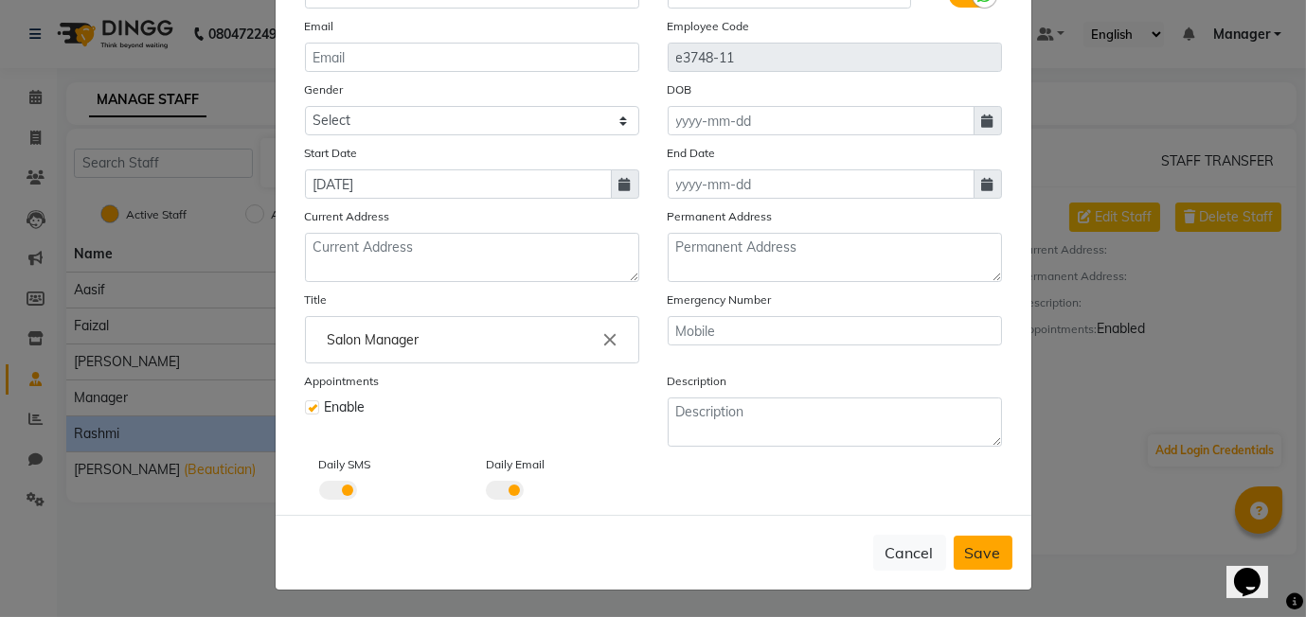
click at [987, 549] on span "Save" at bounding box center [983, 552] width 36 height 19
checkbox input "false"
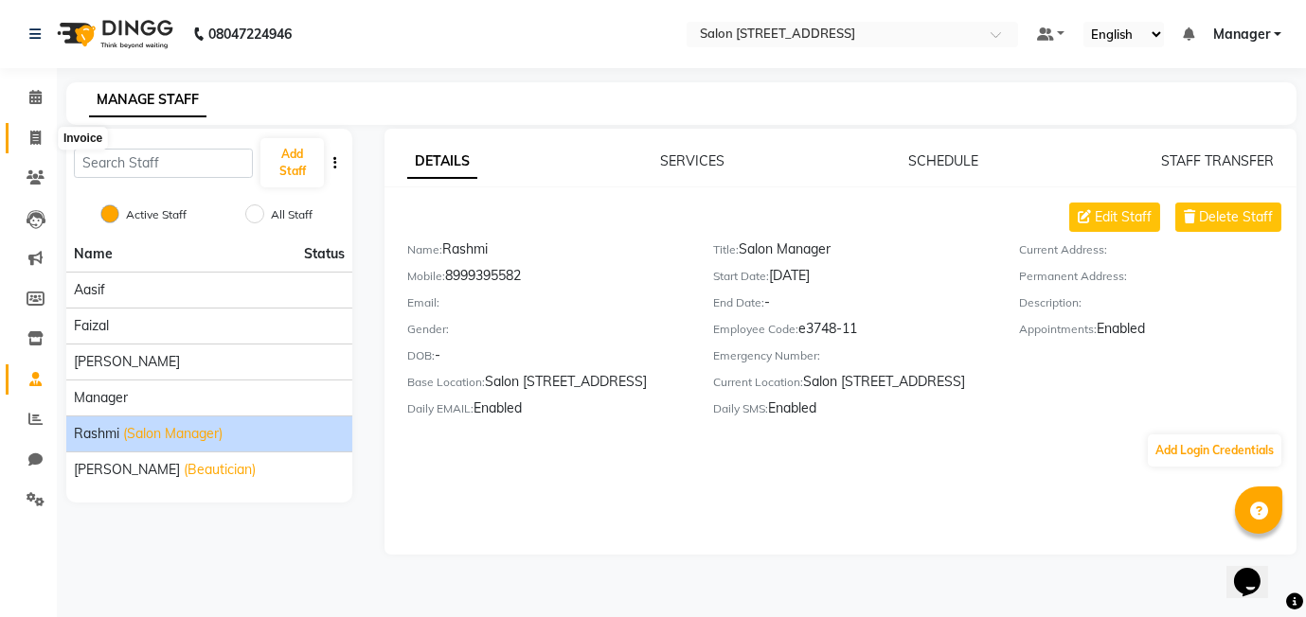
click at [31, 133] on icon at bounding box center [35, 138] width 10 height 14
select select "service"
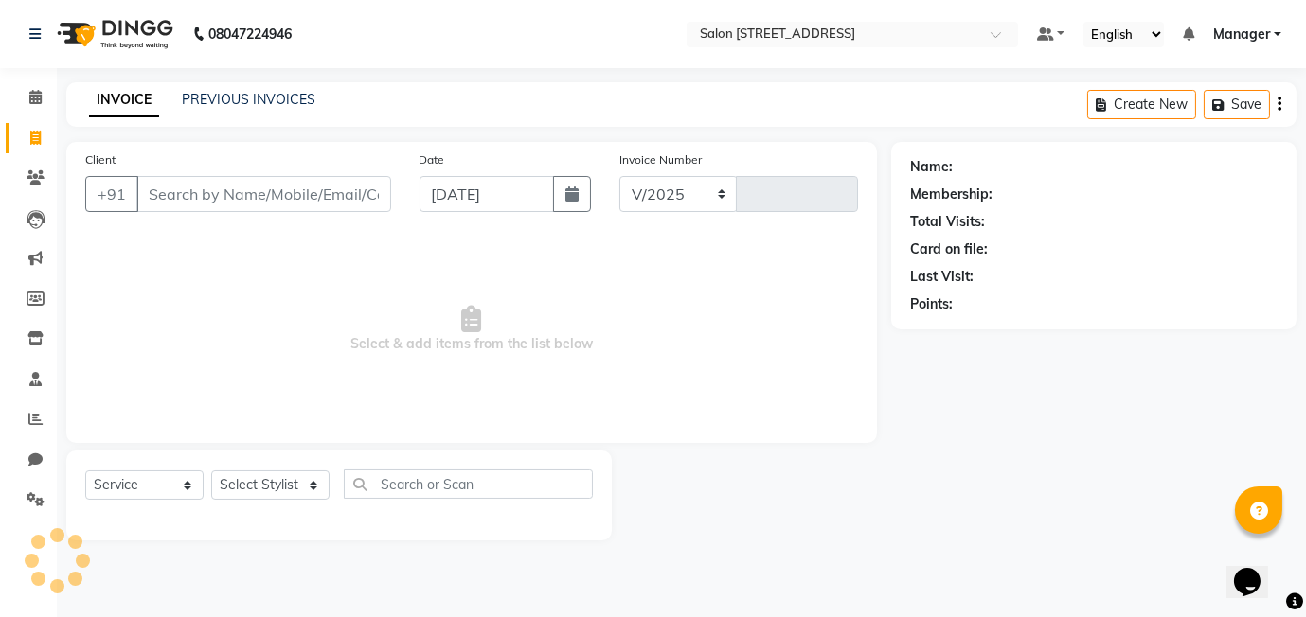
select select "8448"
type input "0455"
click at [30, 102] on icon at bounding box center [35, 97] width 12 height 14
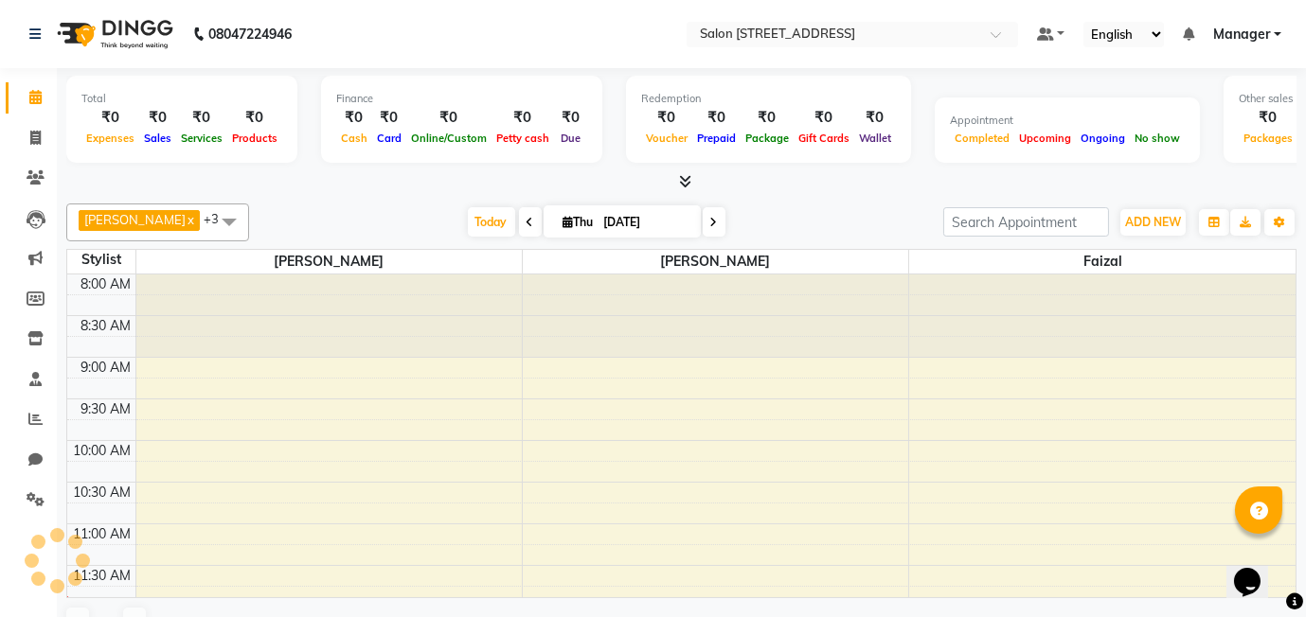
scroll to position [250, 0]
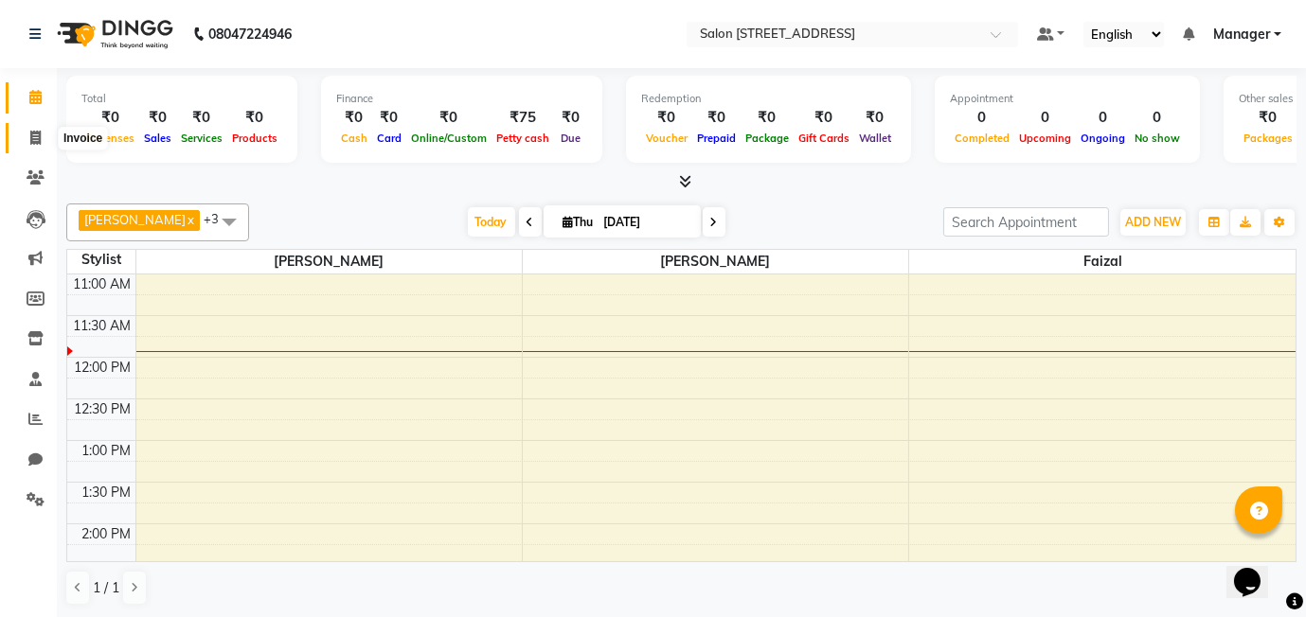
click at [33, 138] on icon at bounding box center [35, 138] width 10 height 14
select select "8448"
select select "service"
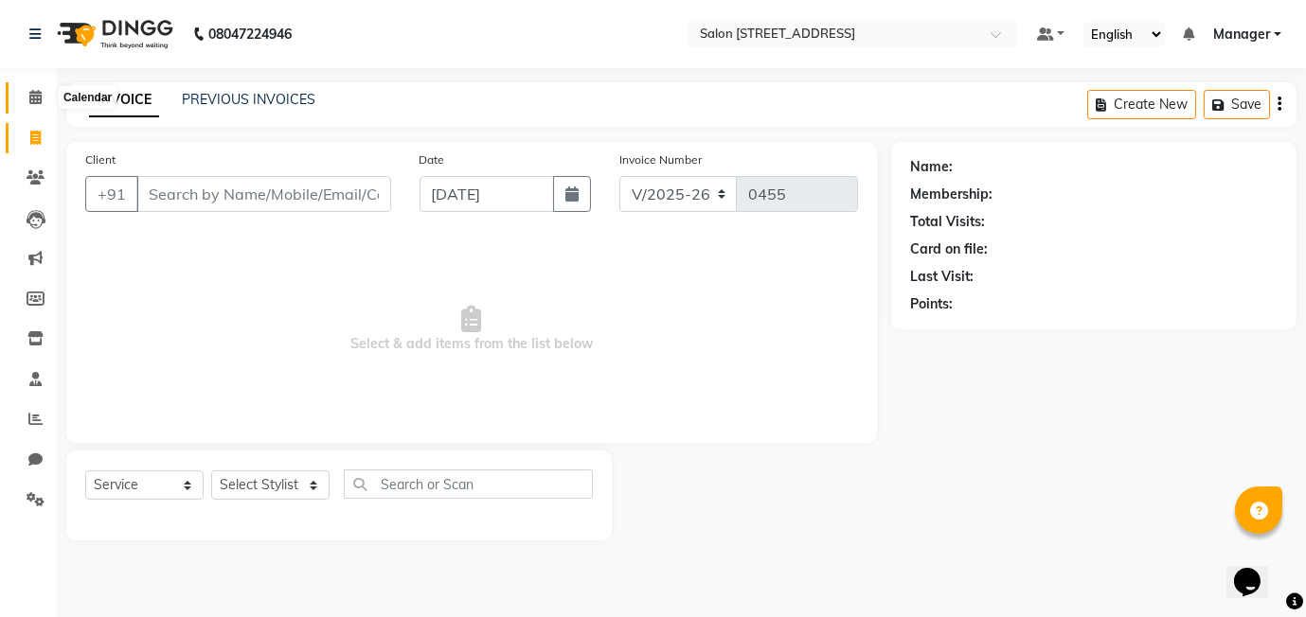
click at [29, 94] on icon at bounding box center [35, 97] width 12 height 14
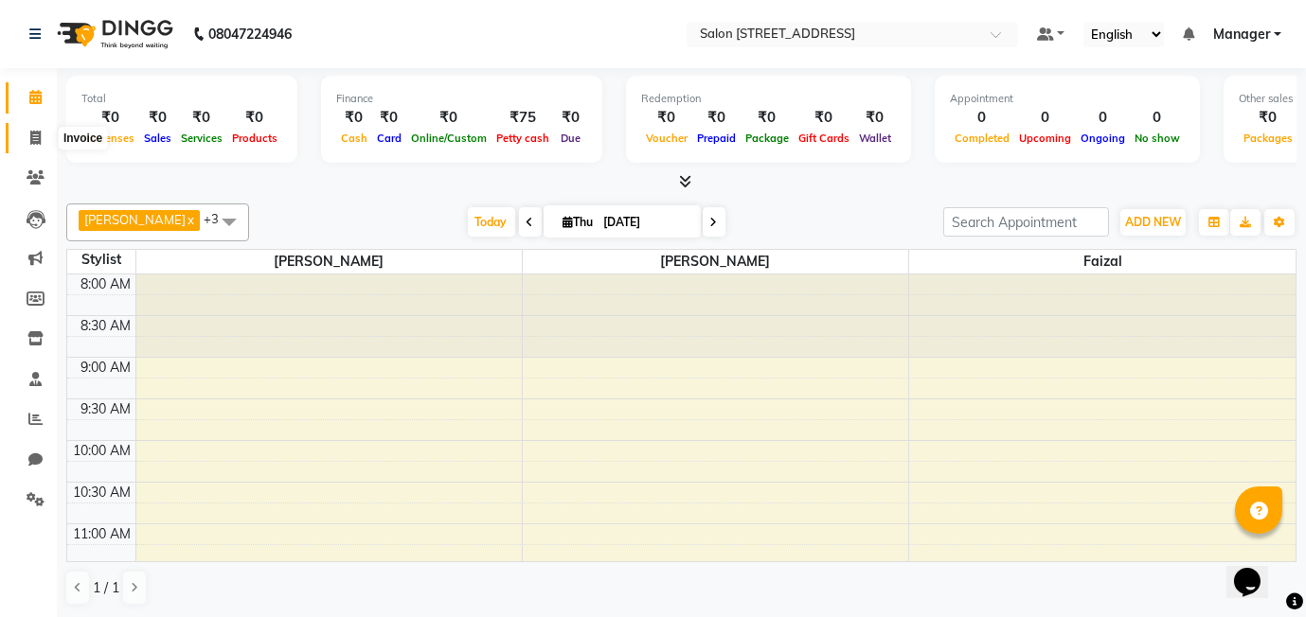
click at [31, 134] on icon at bounding box center [35, 138] width 10 height 14
select select "8448"
select select "service"
